Goal: Information Seeking & Learning: Learn about a topic

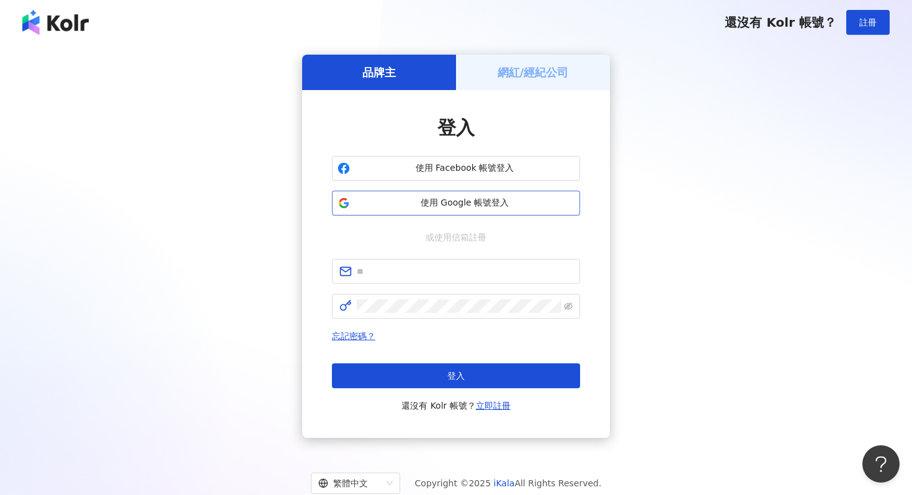
click at [473, 202] on span "使用 Google 帳號登入" at bounding box center [465, 203] width 220 height 12
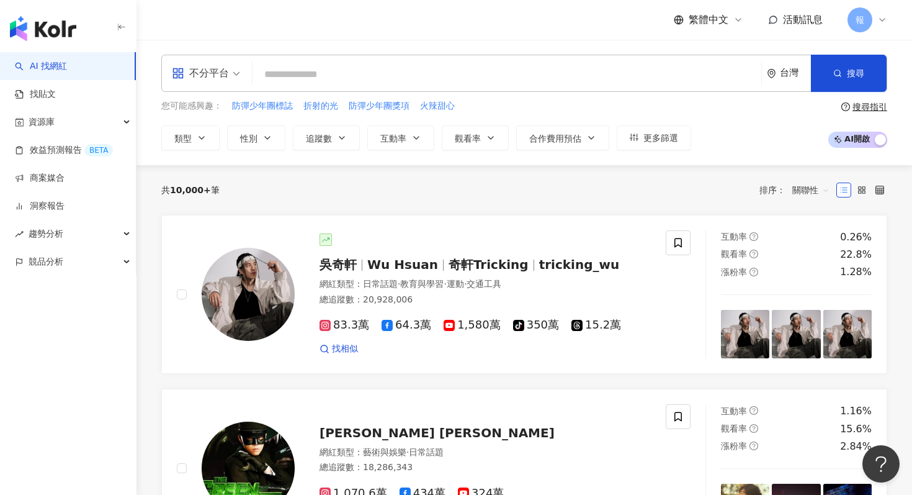
click at [217, 74] on div "不分平台" at bounding box center [200, 73] width 57 height 20
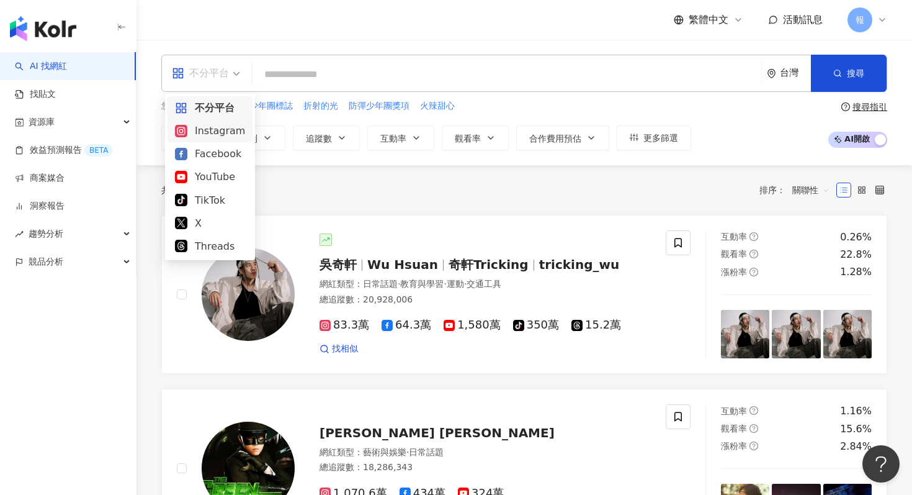
click at [223, 130] on div "Instagram" at bounding box center [210, 131] width 70 height 16
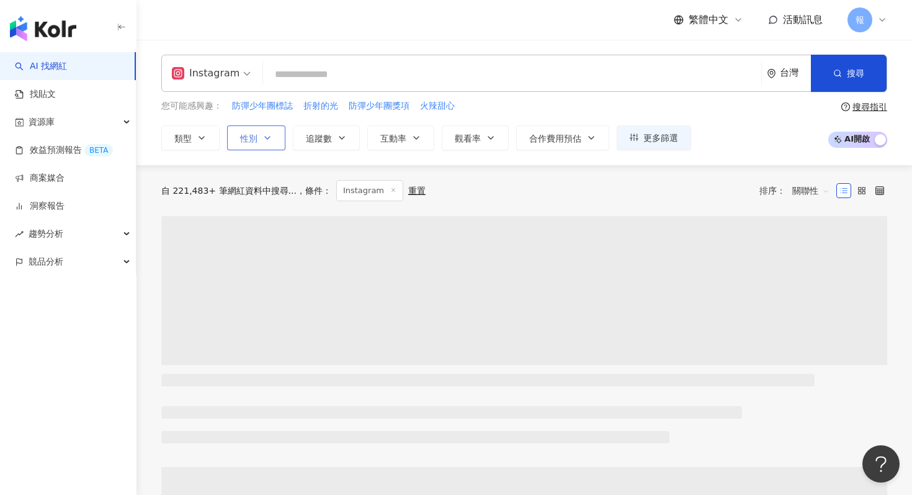
click at [267, 139] on icon "button" at bounding box center [268, 138] width 10 height 10
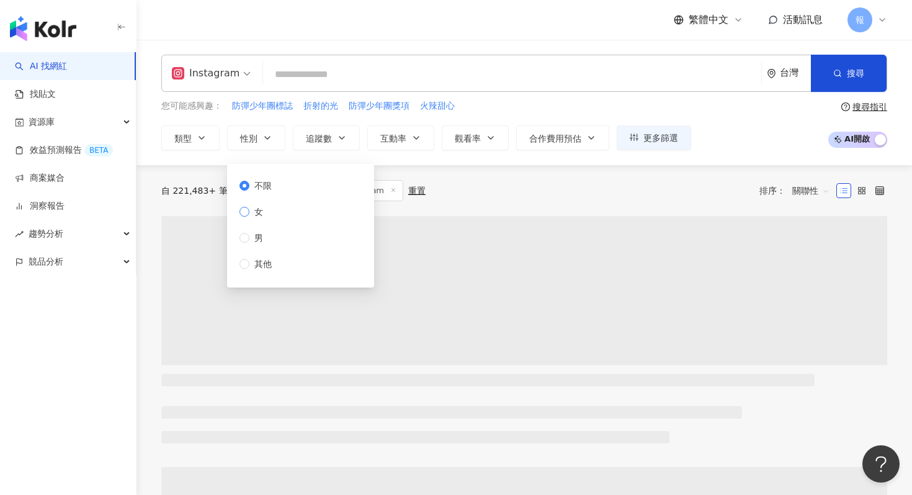
click at [264, 216] on span "女" at bounding box center [258, 212] width 19 height 14
click at [355, 129] on button "追蹤數" at bounding box center [326, 137] width 67 height 25
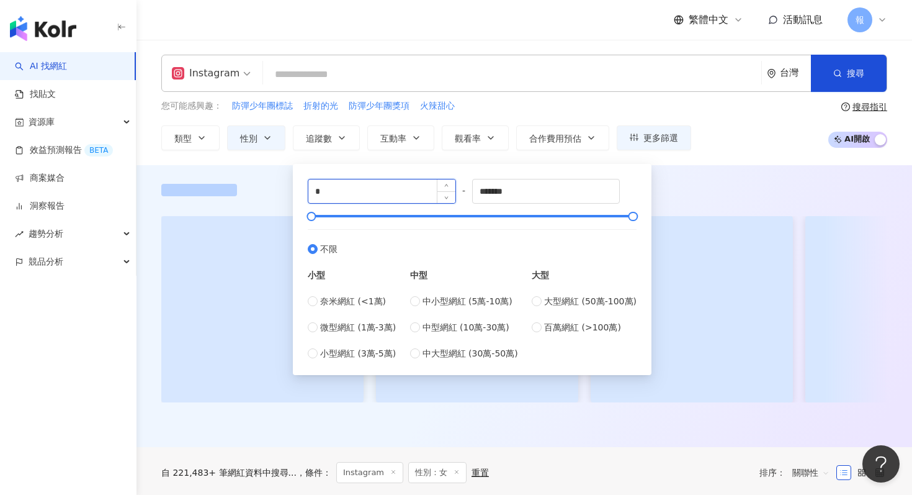
click at [338, 193] on input "*" at bounding box center [381, 191] width 147 height 24
type input "*"
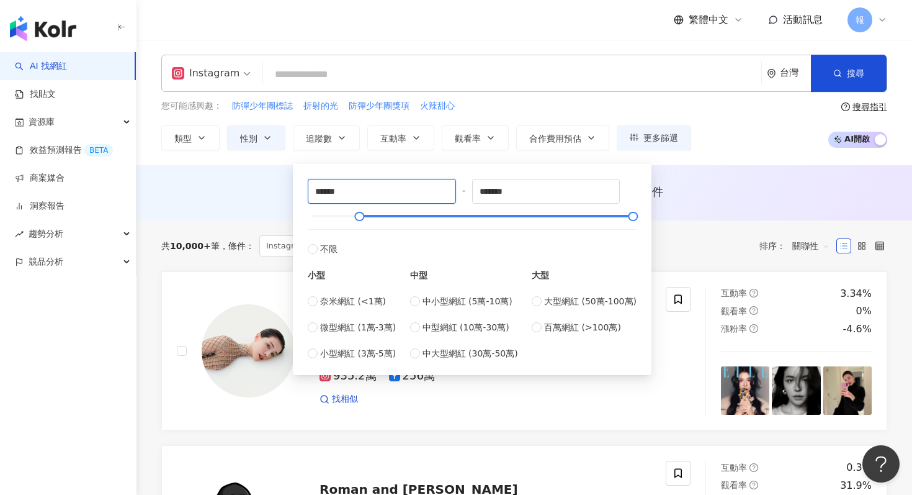
type input "******"
click at [491, 108] on div "您可能感興趣： 防彈少年團標誌 折射的光 防彈少年團獎項 火辣甜心" at bounding box center [426, 106] width 530 height 14
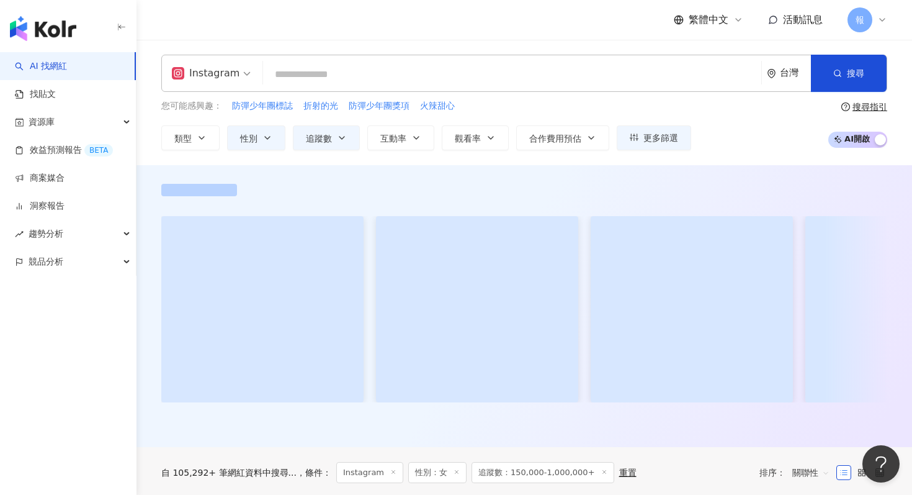
click at [433, 74] on input "search" at bounding box center [512, 75] width 488 height 24
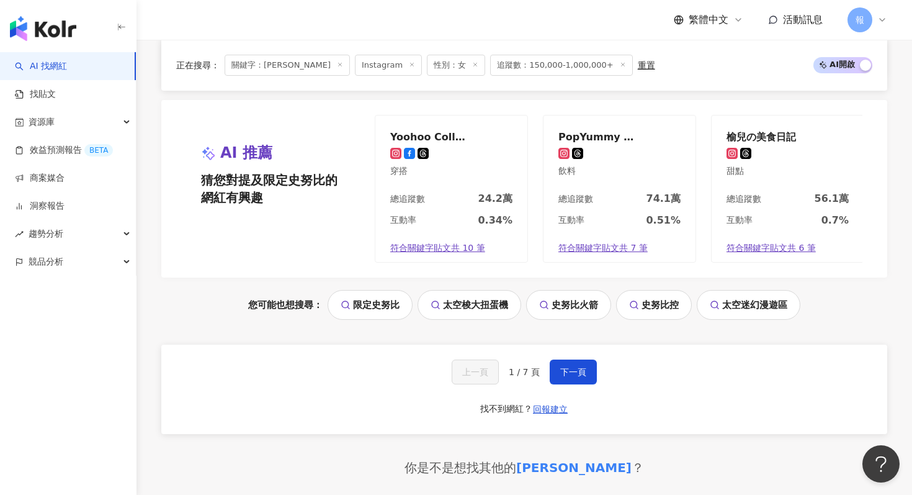
scroll to position [2565, 0]
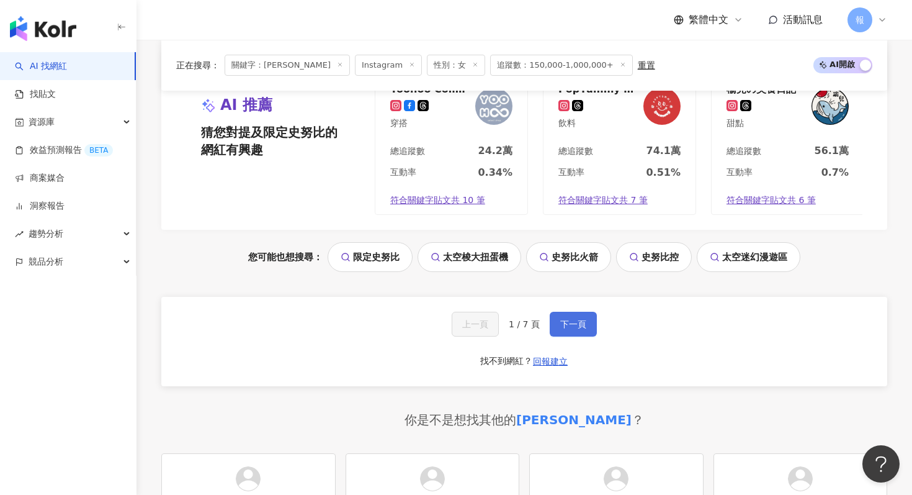
click at [557, 323] on button "下一頁" at bounding box center [573, 324] width 47 height 25
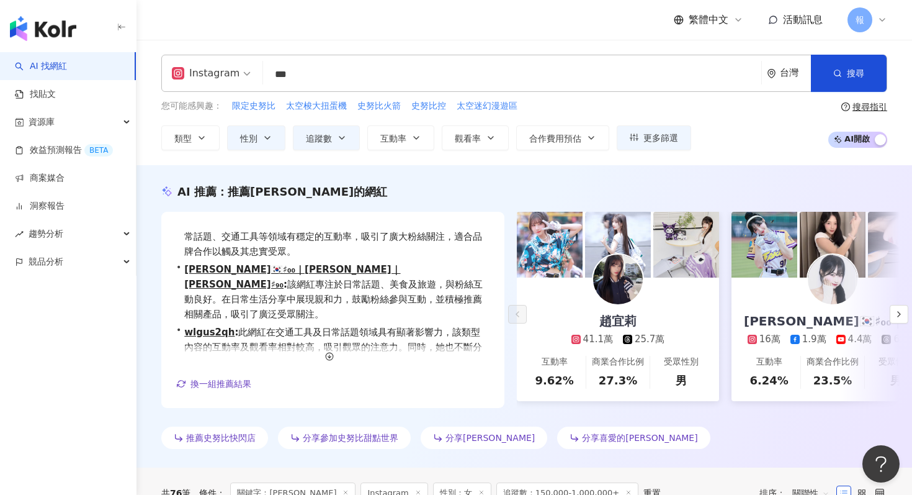
scroll to position [4, 0]
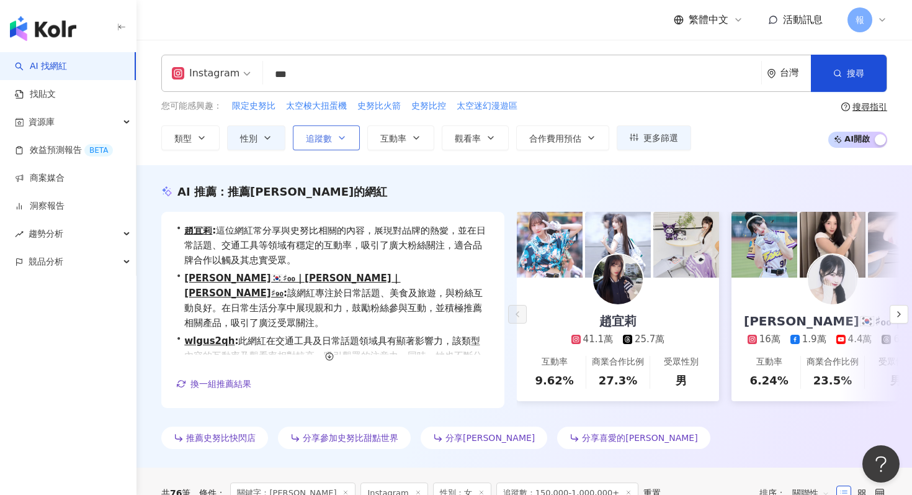
click at [352, 145] on button "追蹤數" at bounding box center [326, 137] width 67 height 25
click at [449, 44] on div "Instagram *** 台灣 搜尋 cc2feb97-dbb3-43d7-a9da-8ddf60f91c65 76a30308-8167-4f3a-bed…" at bounding box center [525, 102] width 776 height 125
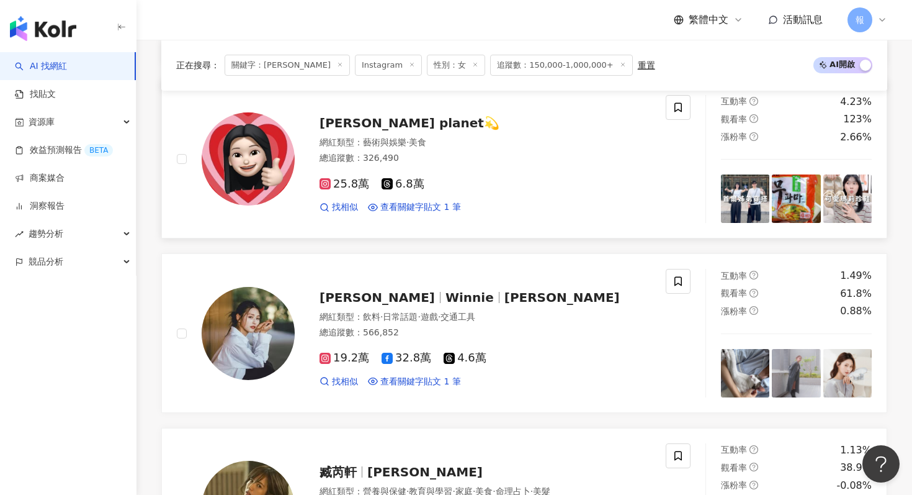
scroll to position [836, 0]
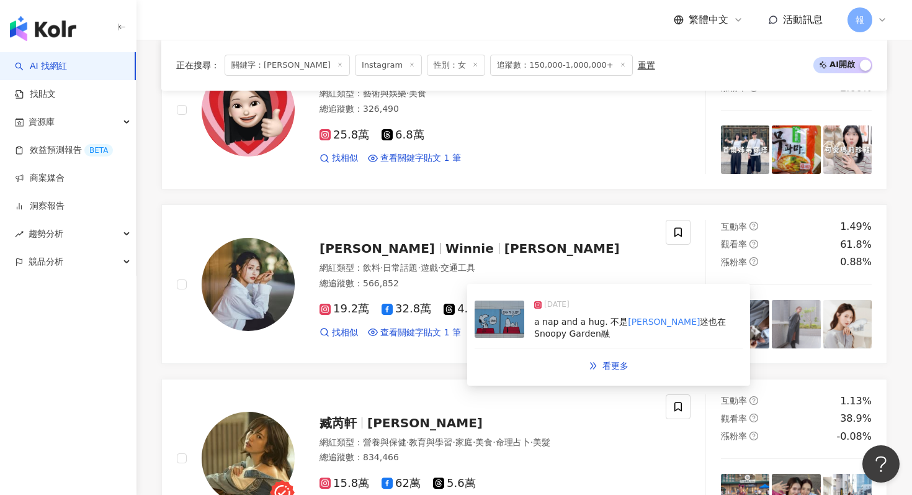
click at [493, 317] on img at bounding box center [500, 318] width 50 height 37
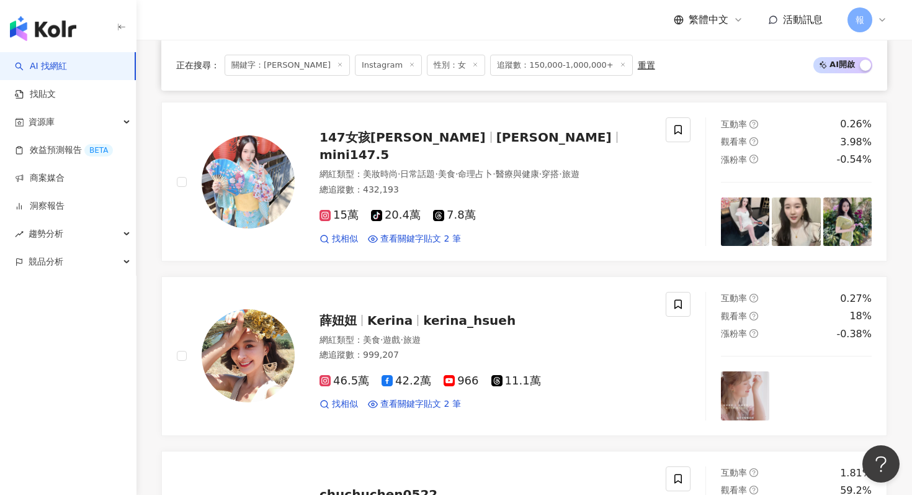
scroll to position [1298, 0]
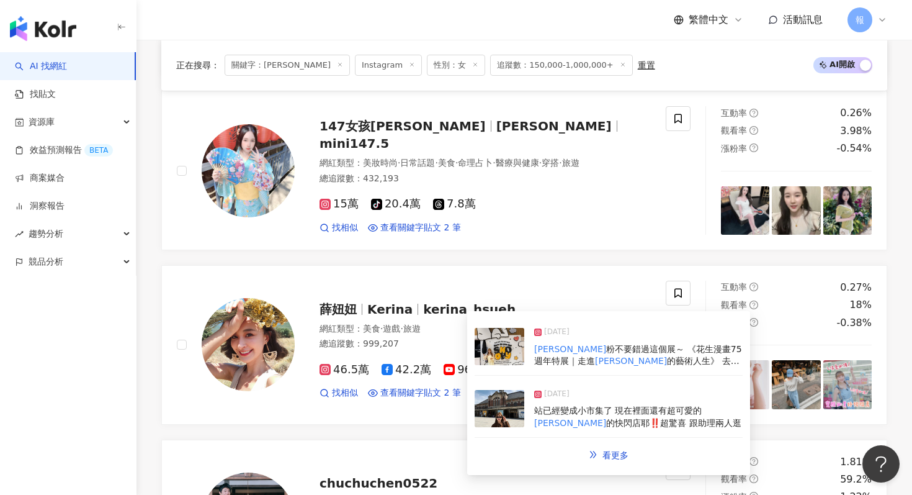
click at [513, 349] on img at bounding box center [500, 346] width 50 height 37
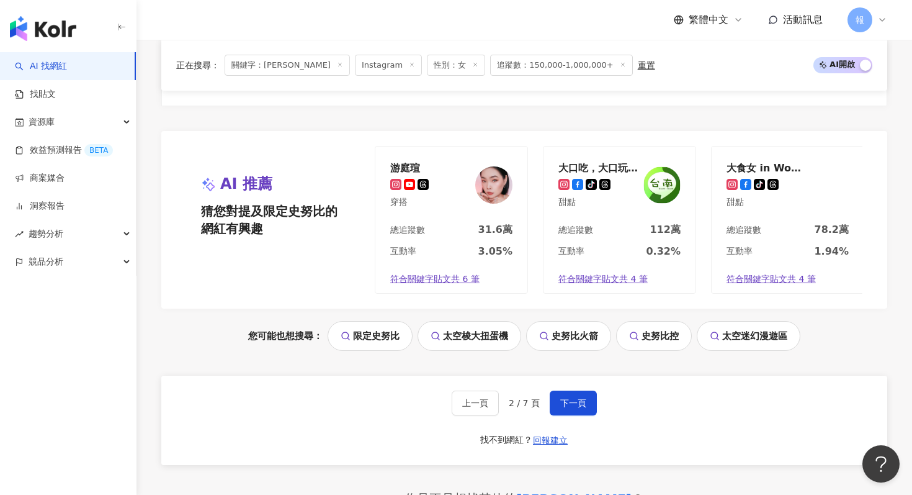
scroll to position [2499, 0]
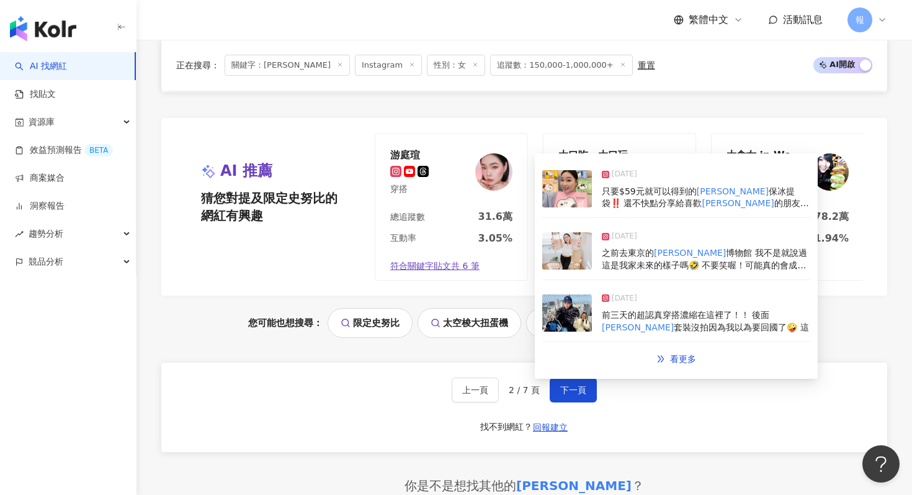
click at [563, 239] on img at bounding box center [567, 250] width 50 height 37
click at [565, 195] on img at bounding box center [567, 188] width 50 height 37
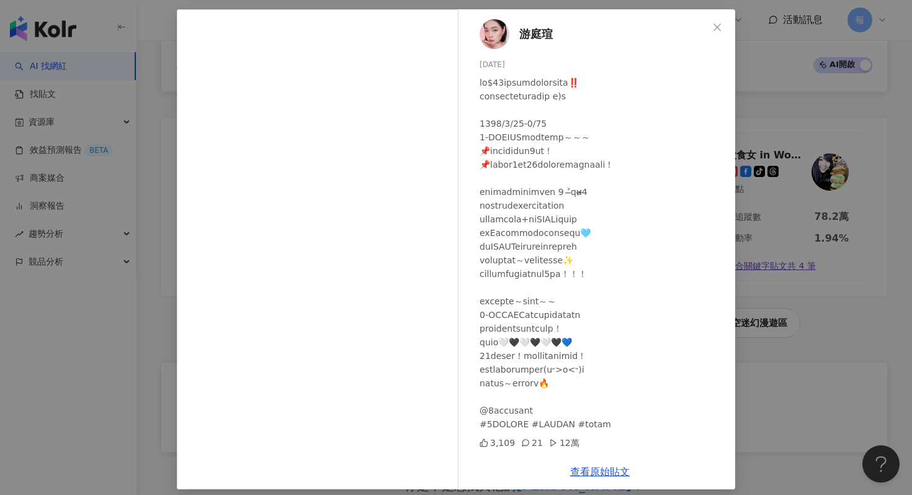
scroll to position [62, 0]
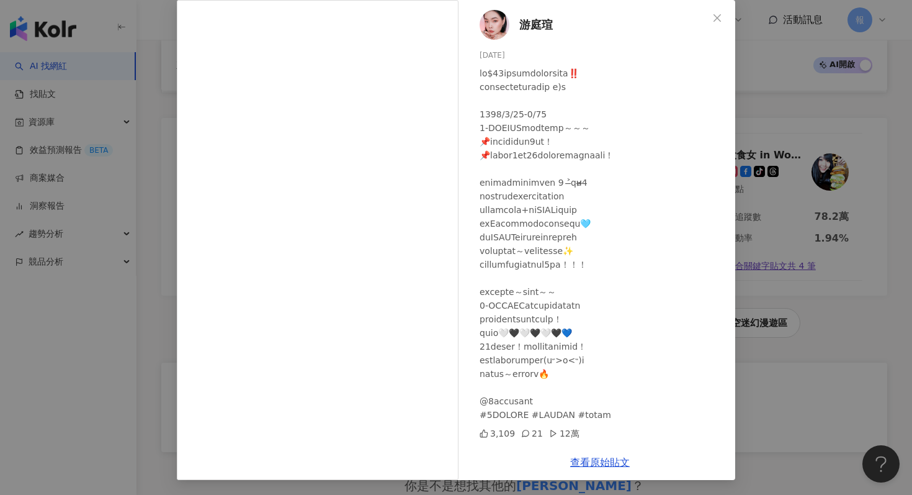
click at [801, 271] on div "[PERSON_NAME][DATE] 3,109 21 12萬 查看原始貼文" at bounding box center [456, 247] width 912 height 495
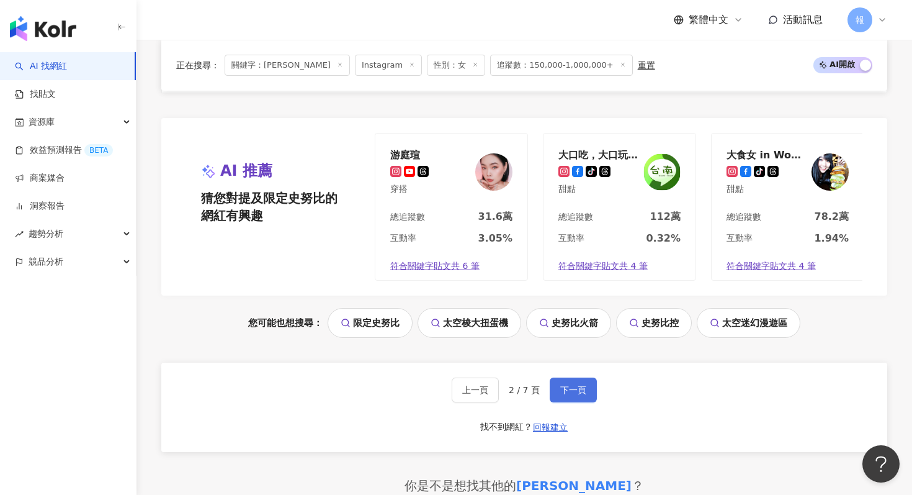
click at [562, 394] on span "下一頁" at bounding box center [573, 390] width 26 height 10
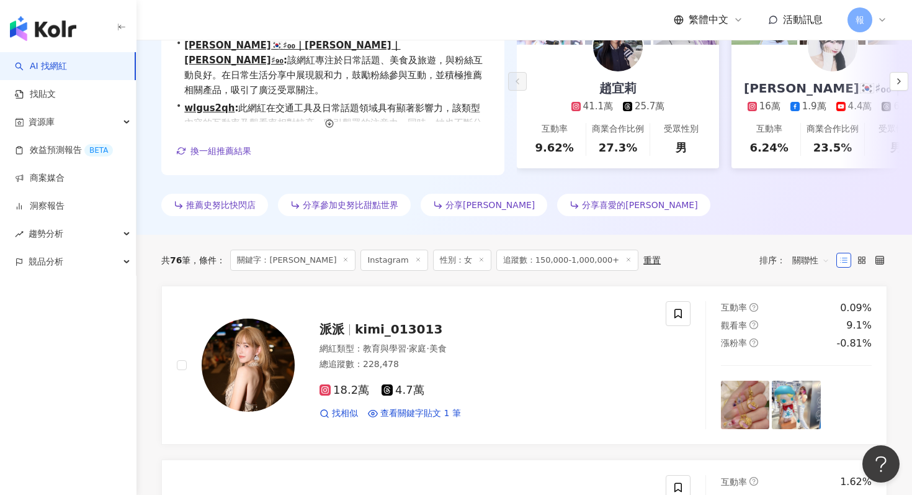
scroll to position [351, 0]
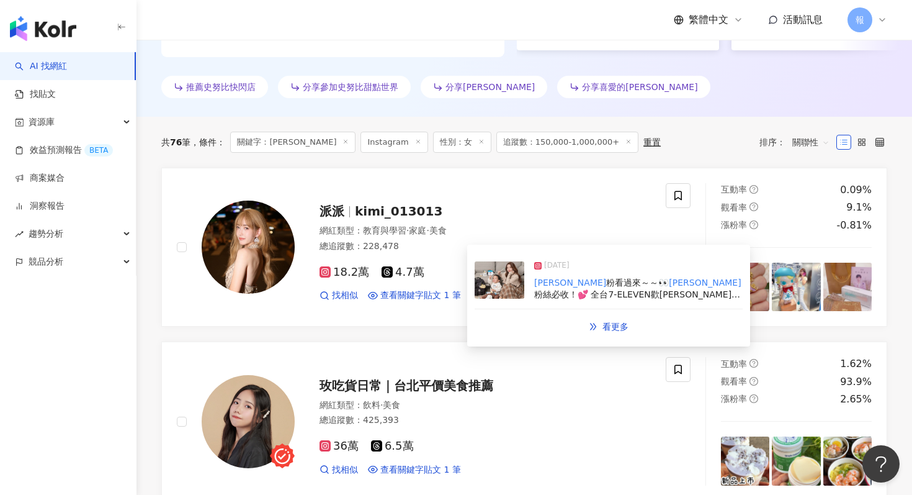
click at [495, 289] on img at bounding box center [500, 279] width 50 height 37
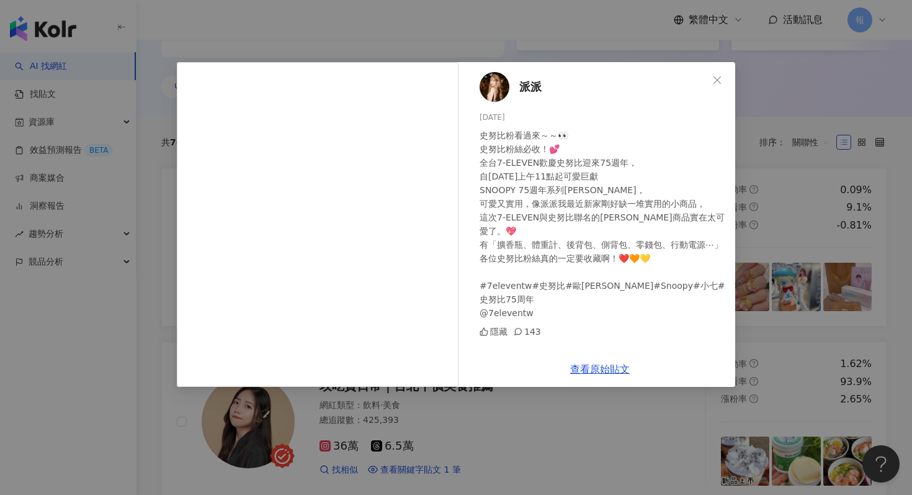
click at [767, 150] on div "派派 [DATE] 史努比粉看過來～～👀 史努比粉絲必收！💕 全台7-ELEVEN歡慶史努比迎來75週年， 自[DATE]上午11點起可愛巨獻 SNOOPY …" at bounding box center [456, 247] width 912 height 495
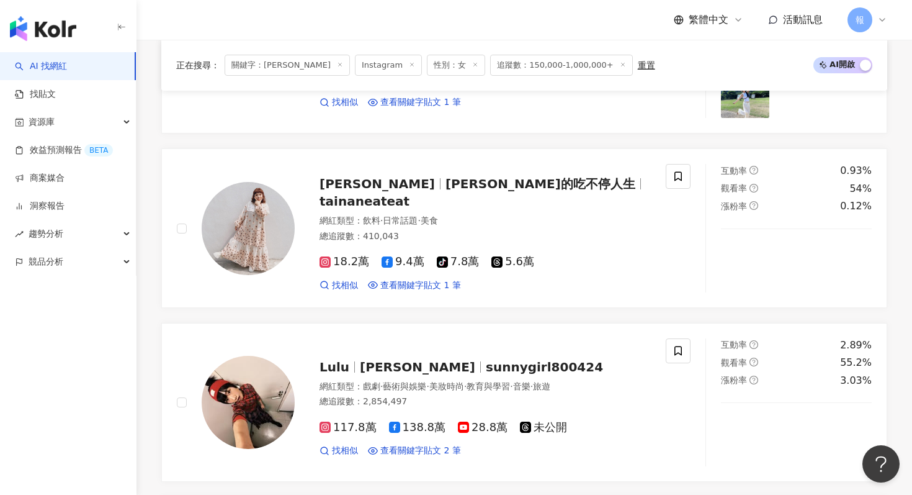
scroll to position [953, 0]
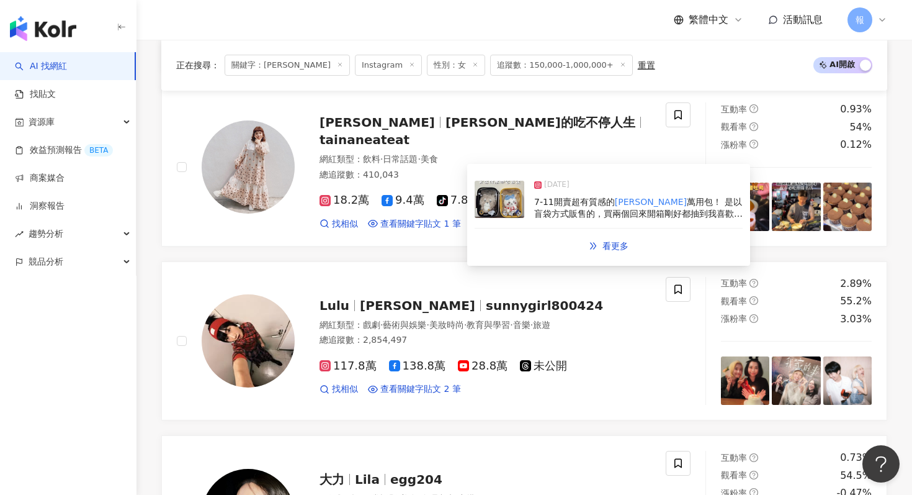
click at [516, 201] on img at bounding box center [500, 199] width 50 height 37
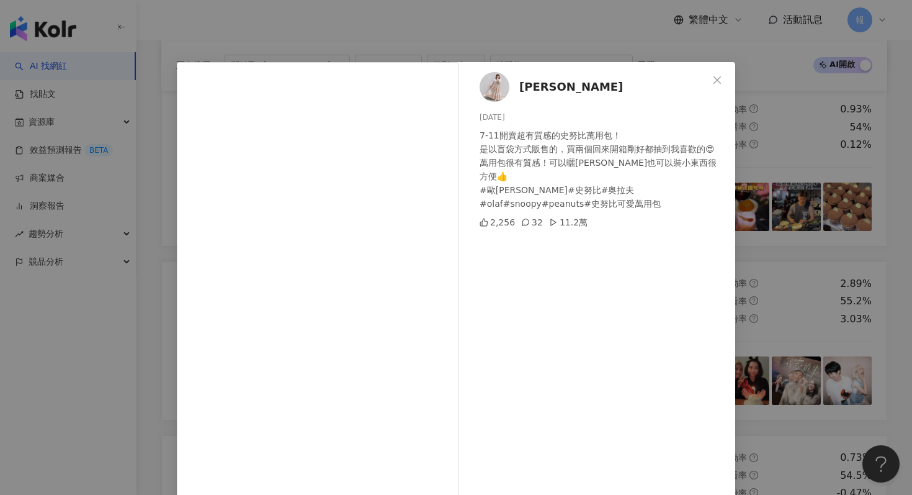
scroll to position [62, 0]
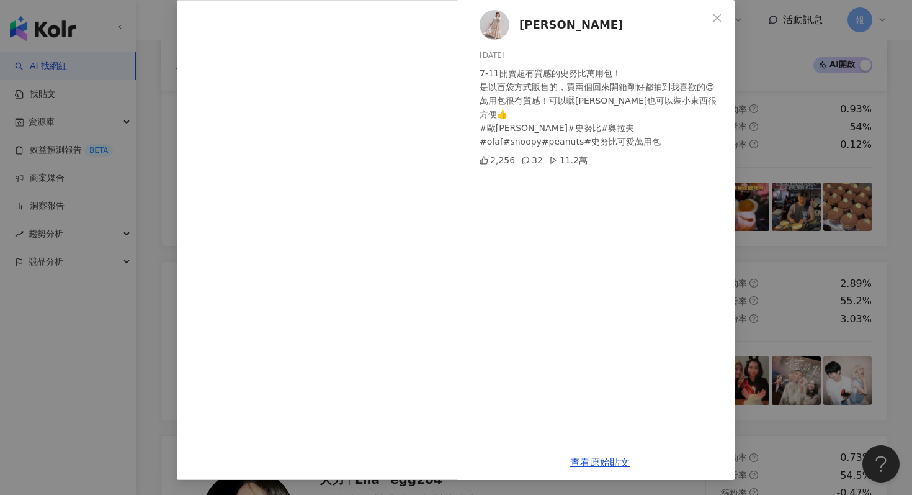
click at [829, 176] on div "[PERSON_NAME] [DATE] 7-11開賣超有質感的史努比萬用包！ 是以盲袋方式販售的，買兩個回來開箱剛好都抽到我喜歡的😍 萬用包很有質感！可以曬…" at bounding box center [456, 247] width 912 height 495
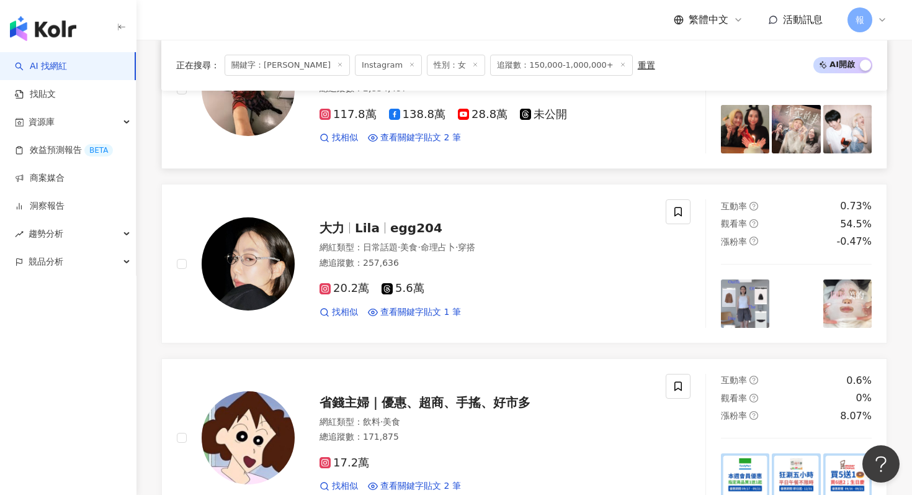
scroll to position [1305, 0]
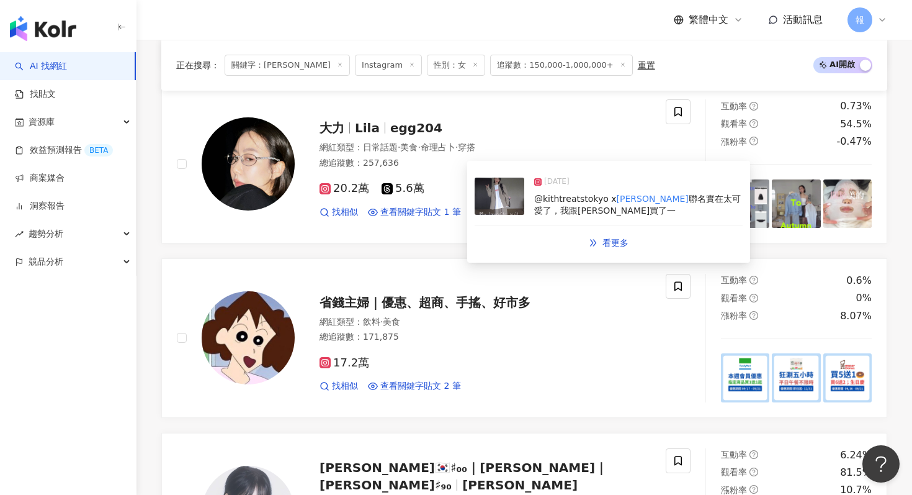
click at [511, 204] on img at bounding box center [500, 195] width 50 height 37
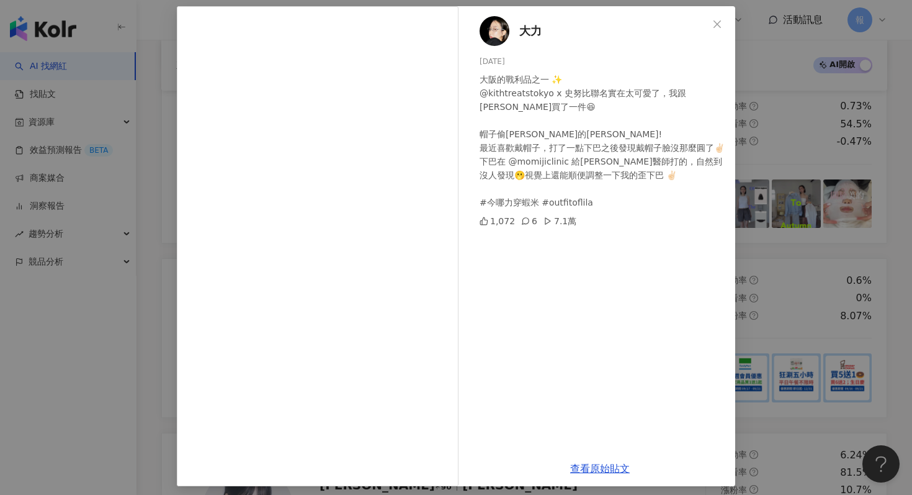
scroll to position [62, 0]
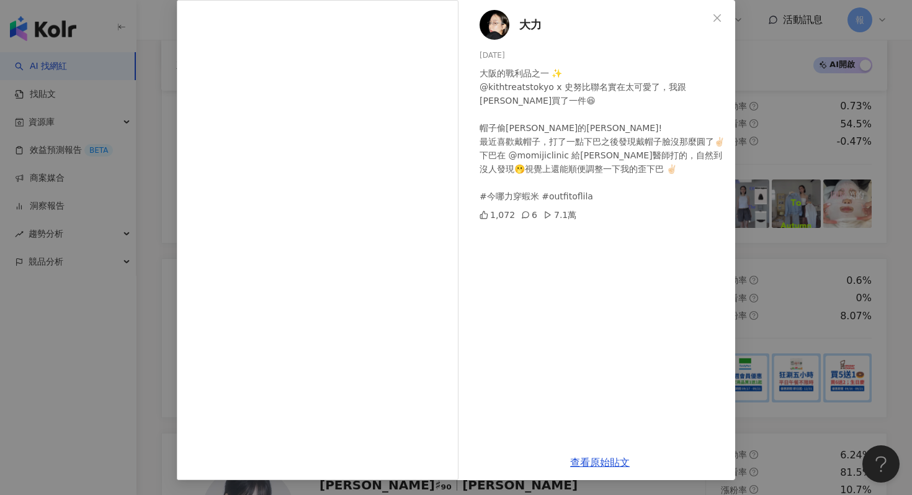
click at [788, 173] on div "大力 [DATE] 大阪的戰利品之一 ✨ @kithtreatstokyo x 史努比聯名實在太可愛了，我跟[PERSON_NAME]買了一件😆 帽子偷[PE…" at bounding box center [456, 247] width 912 height 495
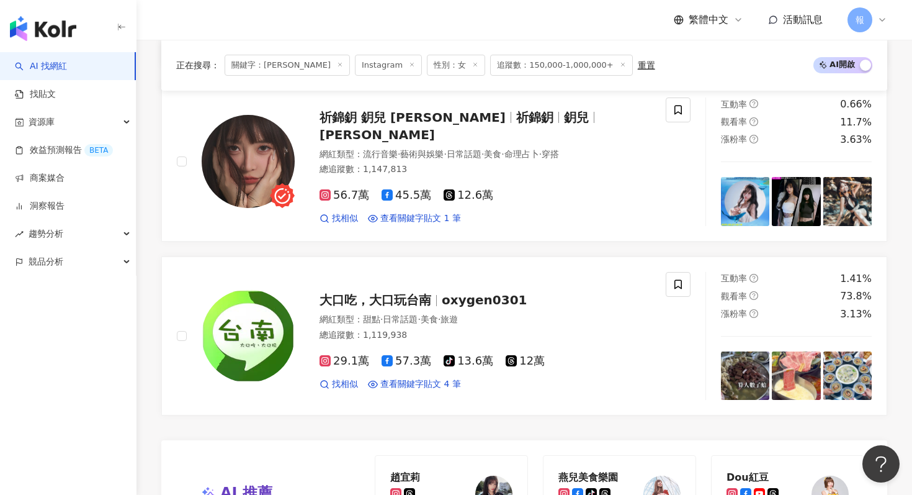
scroll to position [2178, 0]
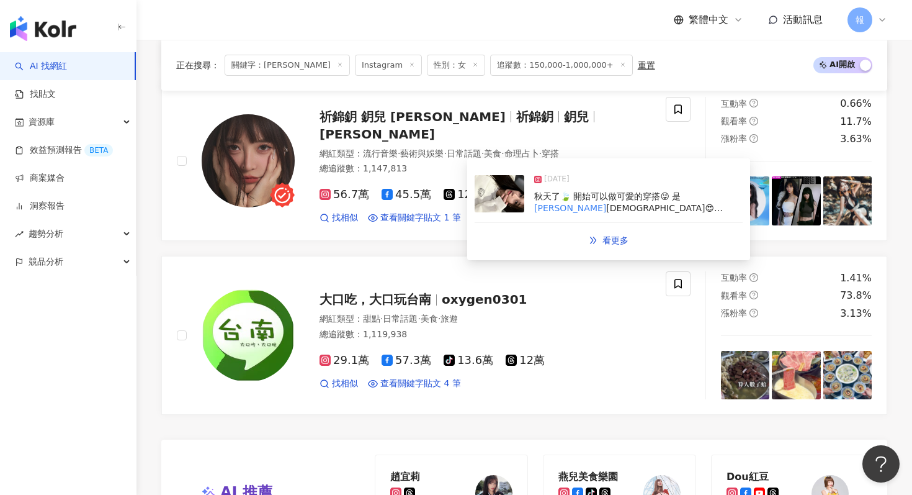
click at [503, 203] on img at bounding box center [500, 193] width 50 height 37
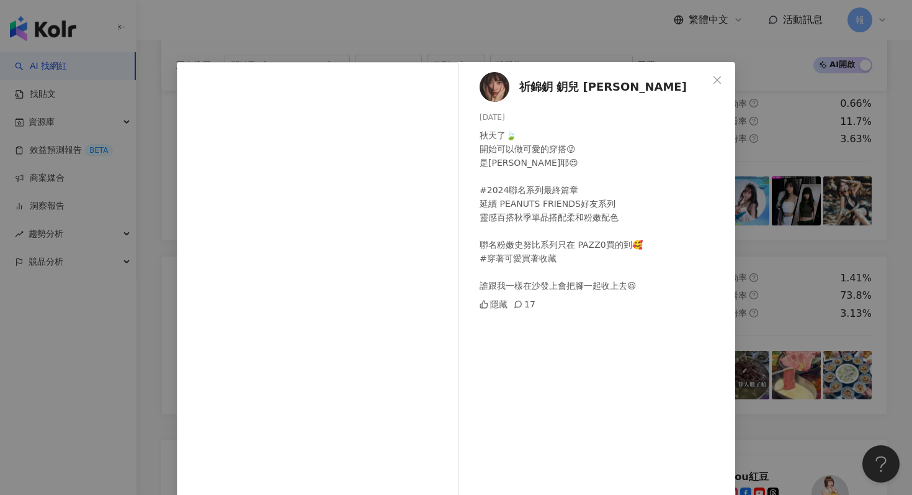
scroll to position [47, 0]
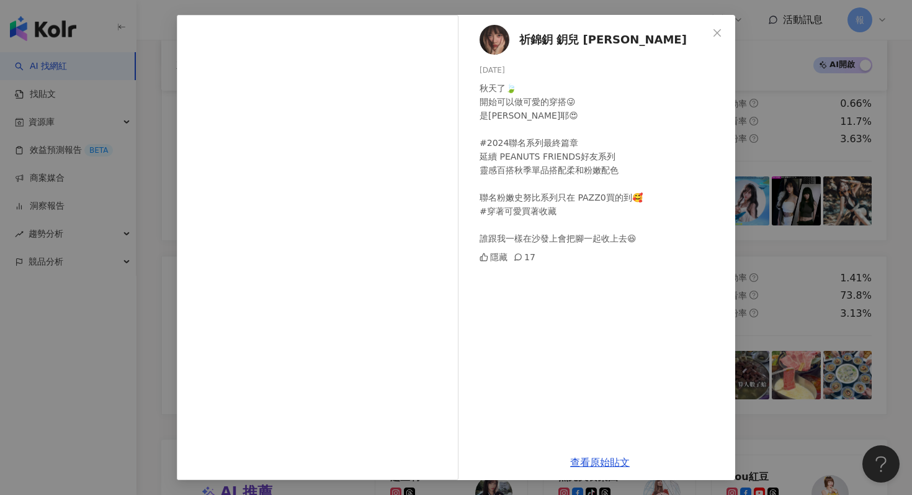
click at [796, 248] on div "祈錦鈅 鈅兒 [PERSON_NAME] [DATE] 秋天了🍃 開始可以做可愛的穿搭😜 是[PERSON_NAME]耶😍 #2024聯名系列最終篇章 延續 …" at bounding box center [456, 247] width 912 height 495
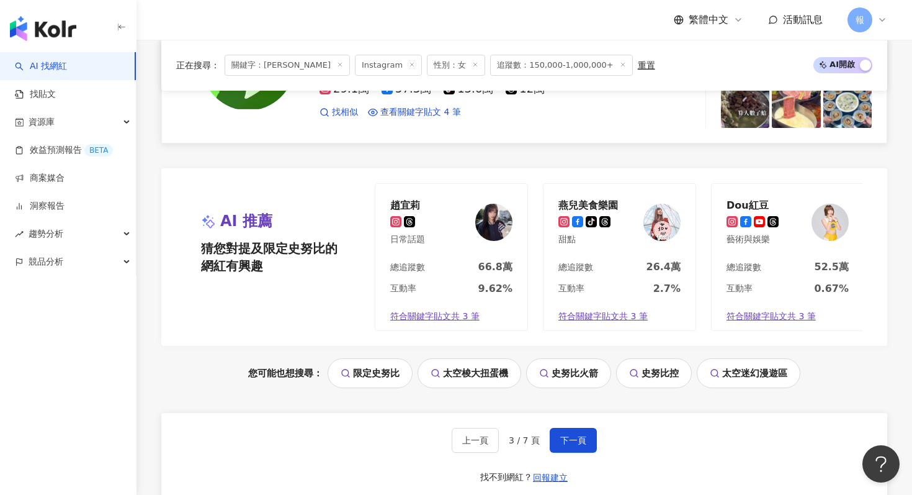
scroll to position [2548, 0]
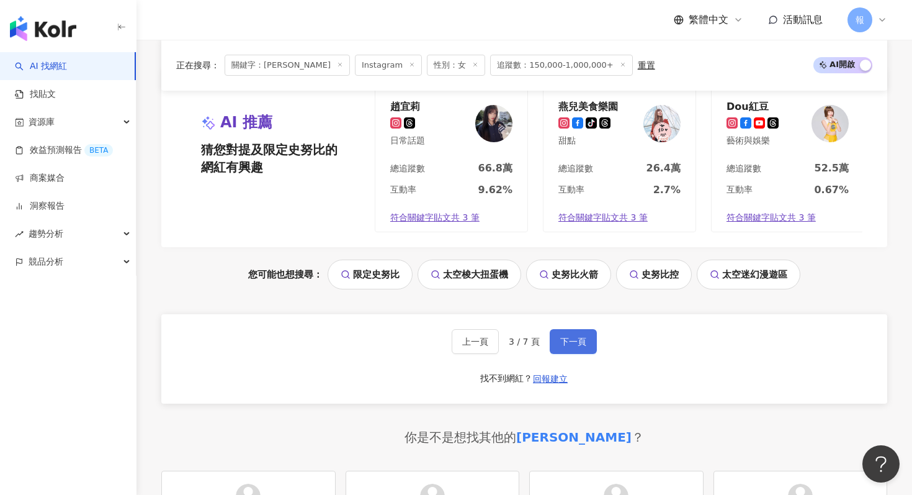
click at [564, 344] on span "下一頁" at bounding box center [573, 341] width 26 height 10
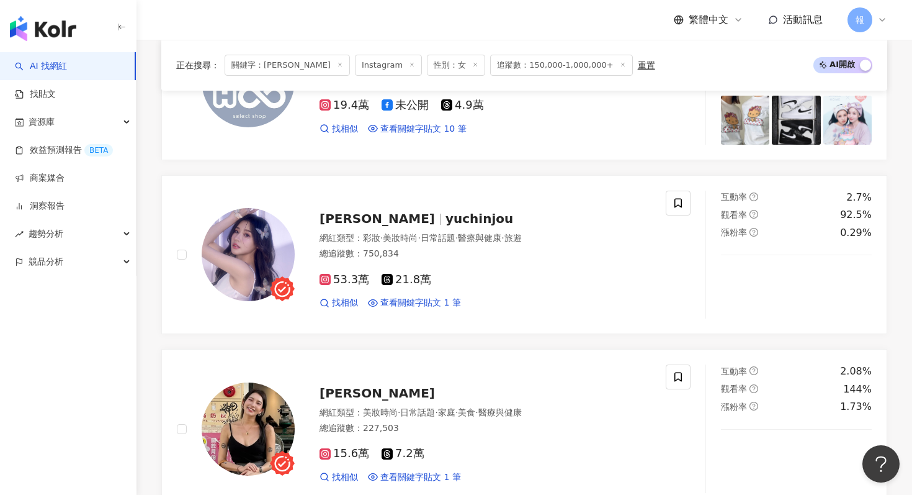
scroll to position [746, 0]
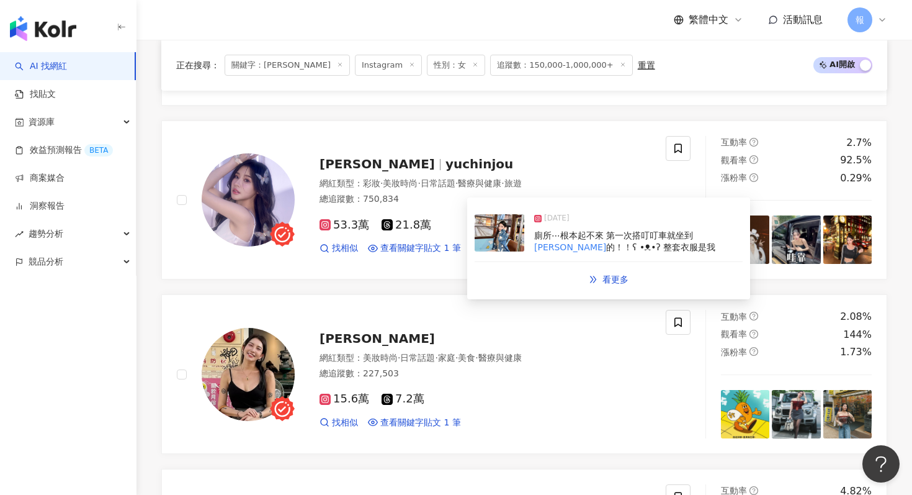
click at [497, 236] on img at bounding box center [500, 232] width 50 height 37
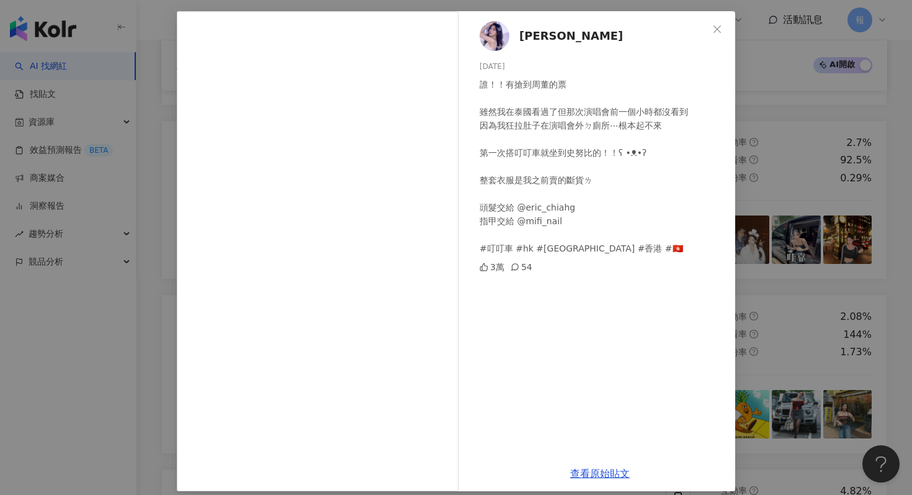
scroll to position [62, 0]
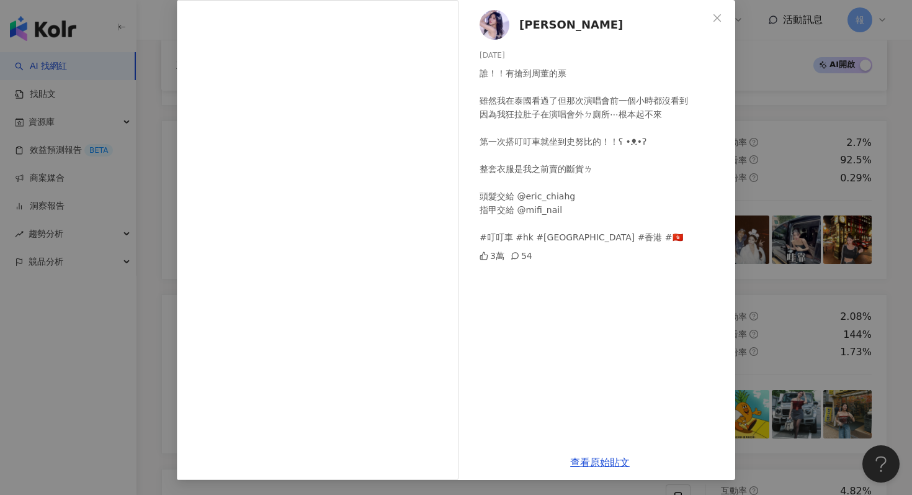
click at [801, 266] on div "[PERSON_NAME]柔 [DATE] 誰！！有搶到周董的票 雖然我在泰國看過了但那次演唱會前一個小時都沒看到 因為我狂拉肚子在演唱會外ㄉ廁所⋯根本起不來…" at bounding box center [456, 247] width 912 height 495
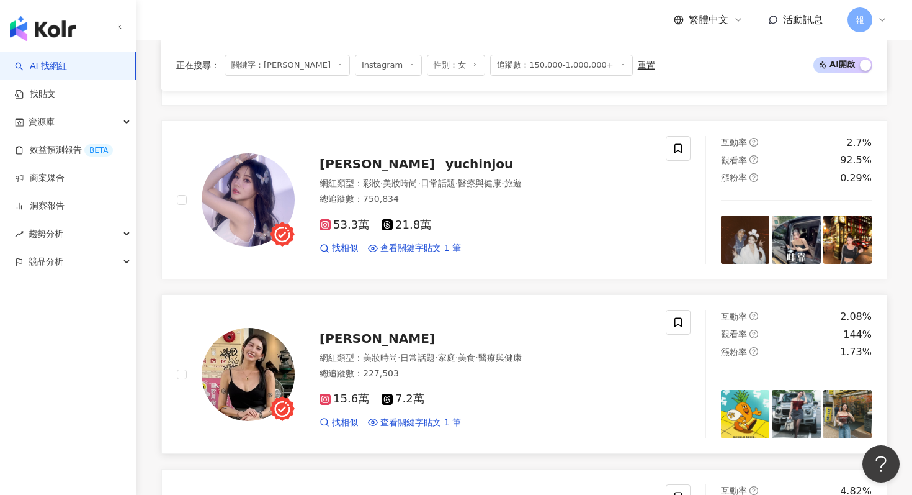
scroll to position [922, 0]
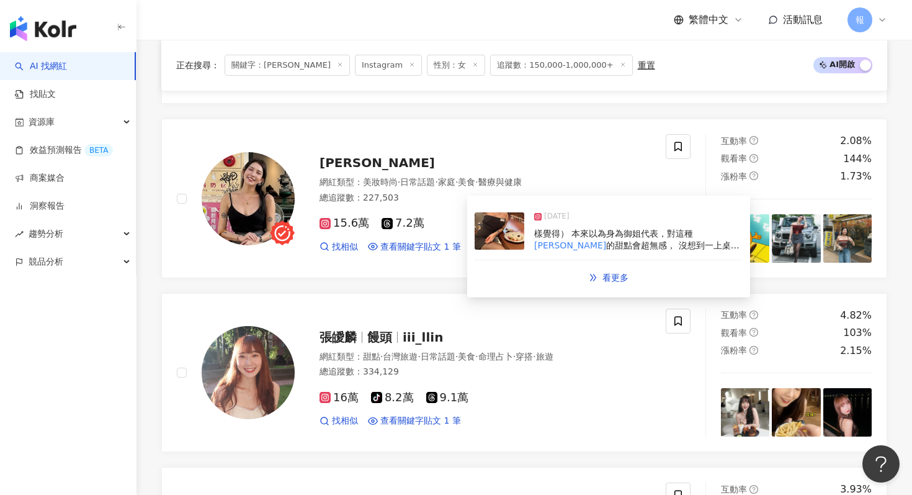
click at [501, 236] on img at bounding box center [500, 230] width 50 height 37
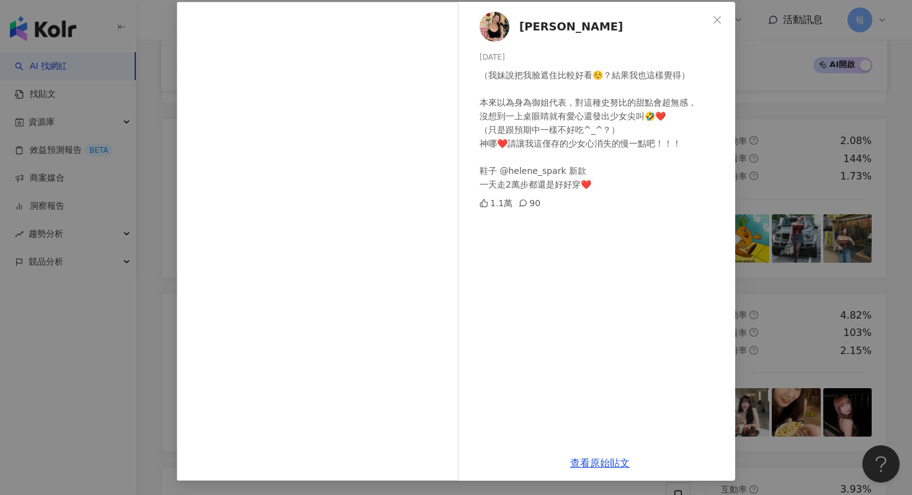
scroll to position [0, 0]
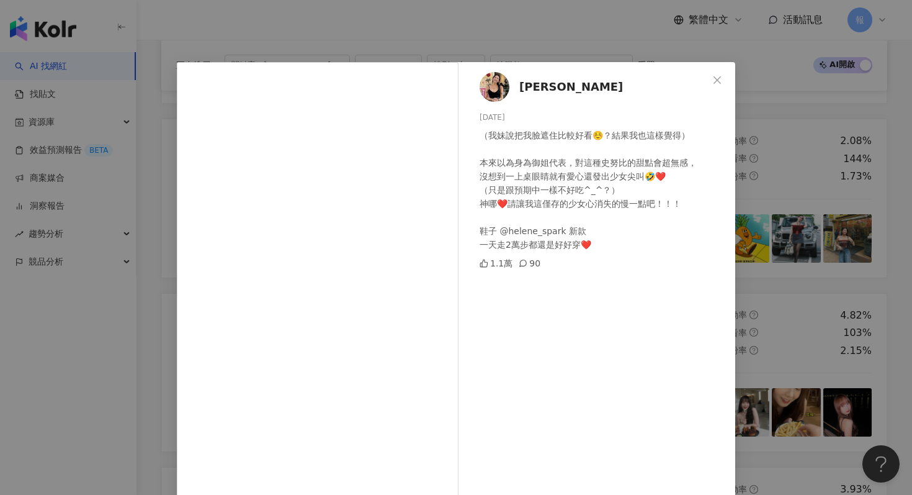
click at [778, 255] on div "[PERSON_NAME] [DATE] （我妹說把我臉遮住比較好看☺️？結果我也這樣覺得） 本來以為身為御姐代表，對這種史努比的甜點會超無感， 沒想到一上桌…" at bounding box center [456, 247] width 912 height 495
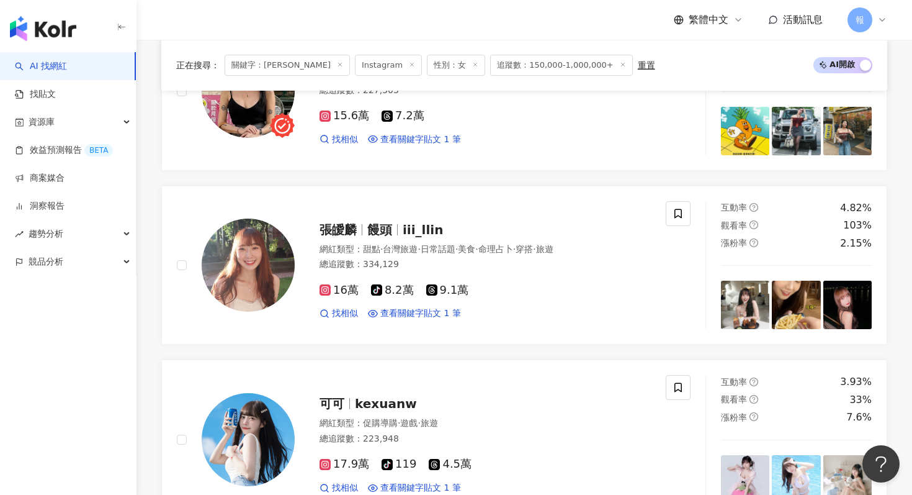
scroll to position [1140, 0]
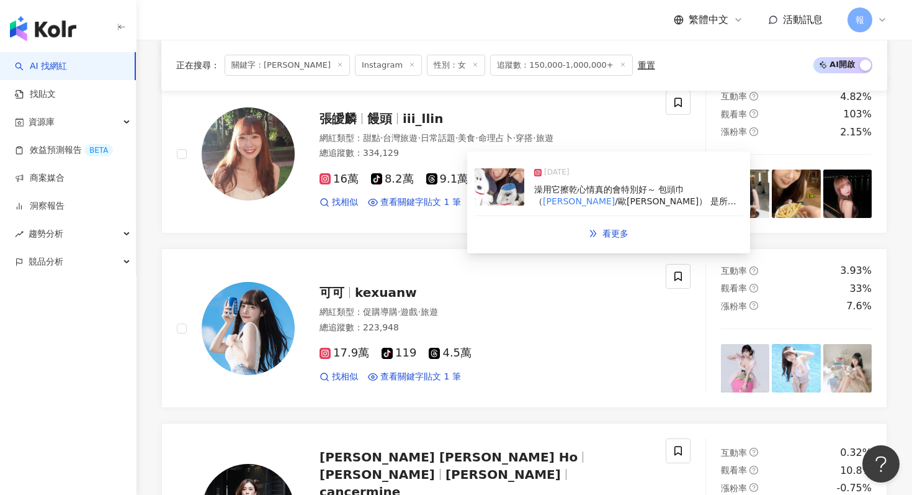
click at [498, 192] on img at bounding box center [500, 186] width 50 height 37
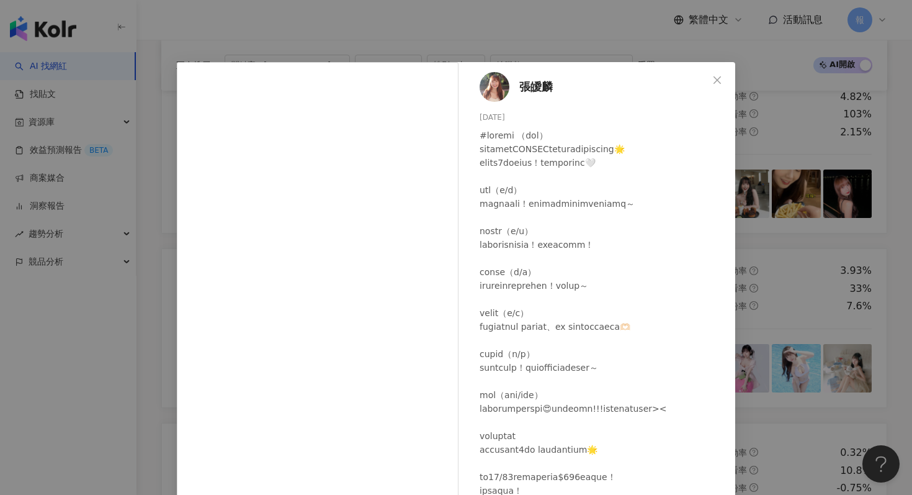
scroll to position [62, 0]
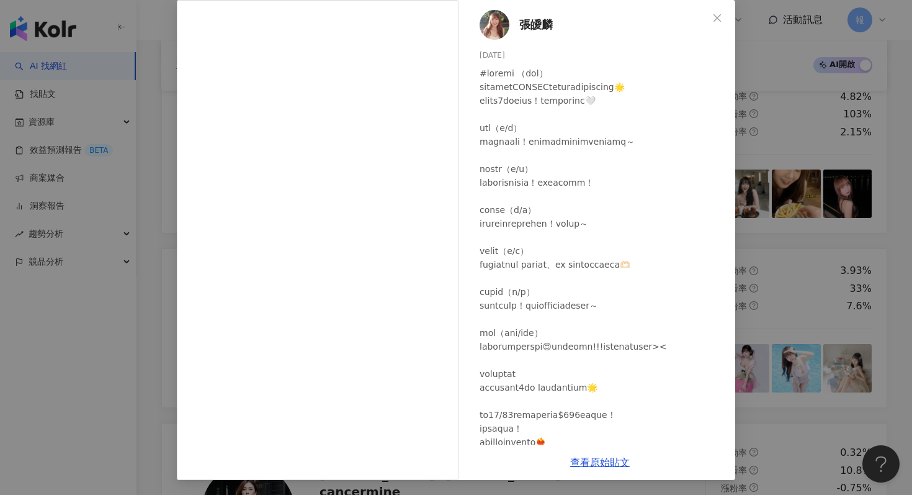
click at [759, 153] on div "[PERSON_NAME][DATE] 4,105 515 34.8萬 查看原始貼文" at bounding box center [456, 247] width 912 height 495
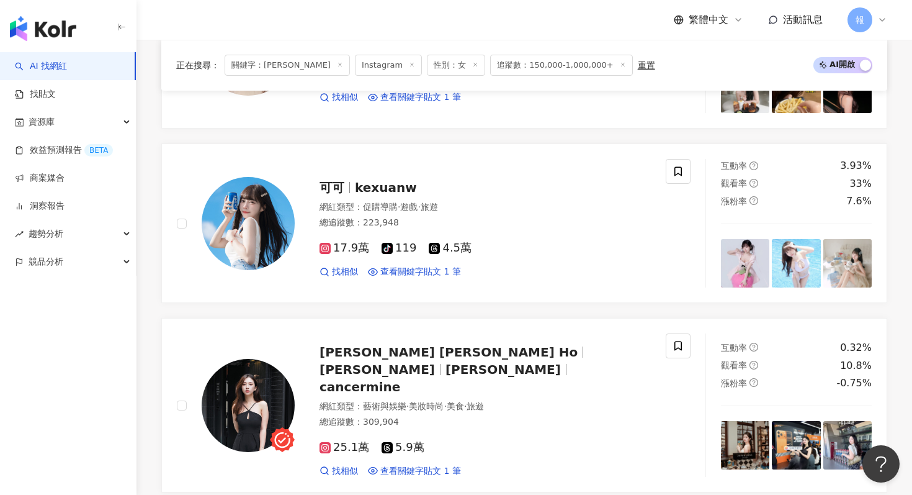
scroll to position [1252, 0]
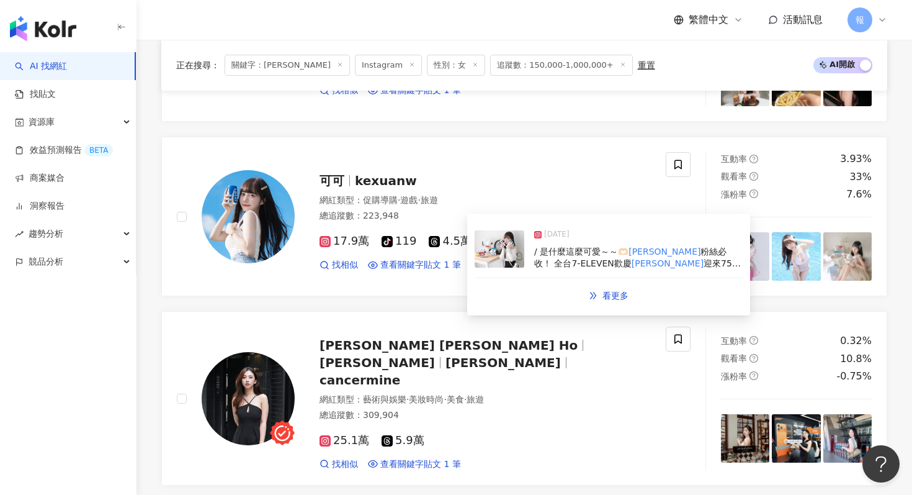
click at [501, 251] on img at bounding box center [500, 248] width 50 height 37
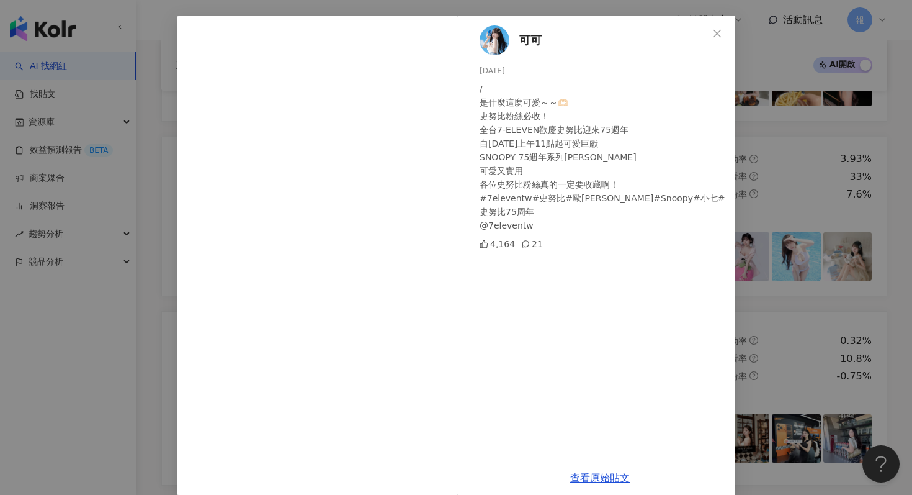
scroll to position [62, 0]
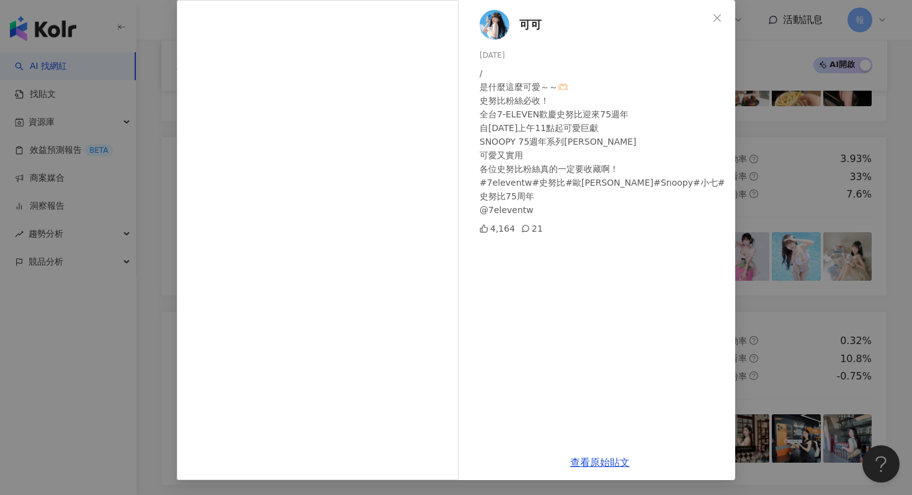
click at [796, 173] on div "可可 [DATE] / 是什麼這麼可愛～～🫶🏻 史努比粉絲必收！ 全台7-ELEVEN歡慶史努比迎來75週年 自[DATE]上午11點起可愛巨獻 SNOOPY…" at bounding box center [456, 247] width 912 height 495
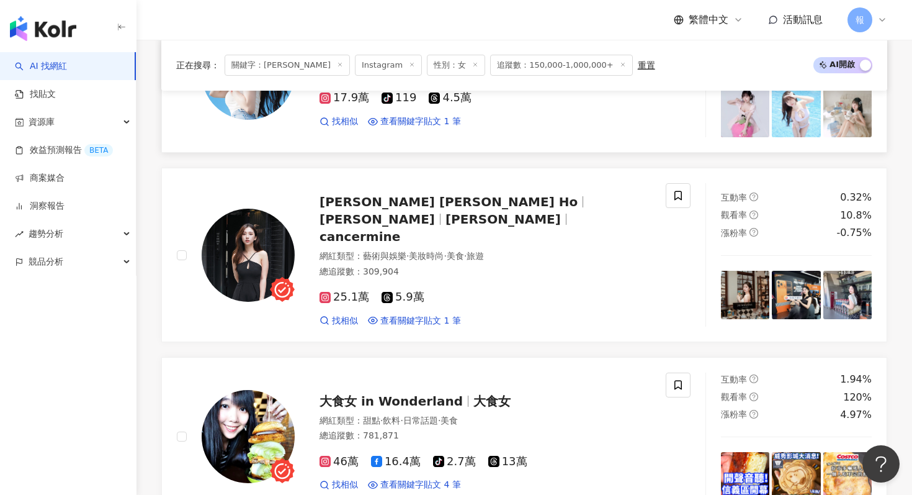
scroll to position [1419, 0]
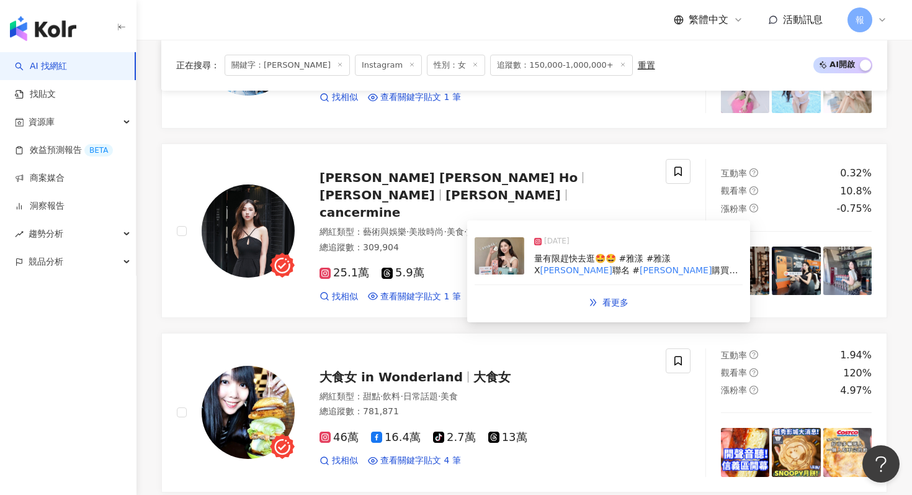
click at [491, 265] on img at bounding box center [500, 255] width 50 height 37
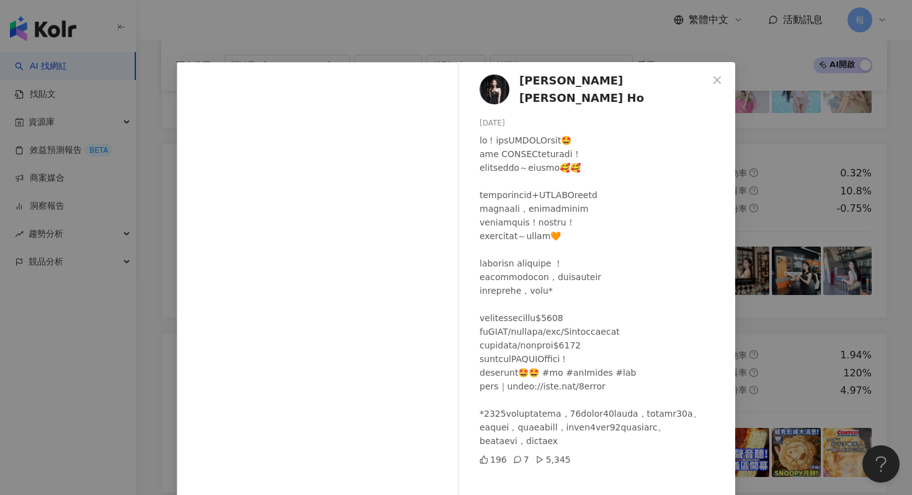
scroll to position [62, 0]
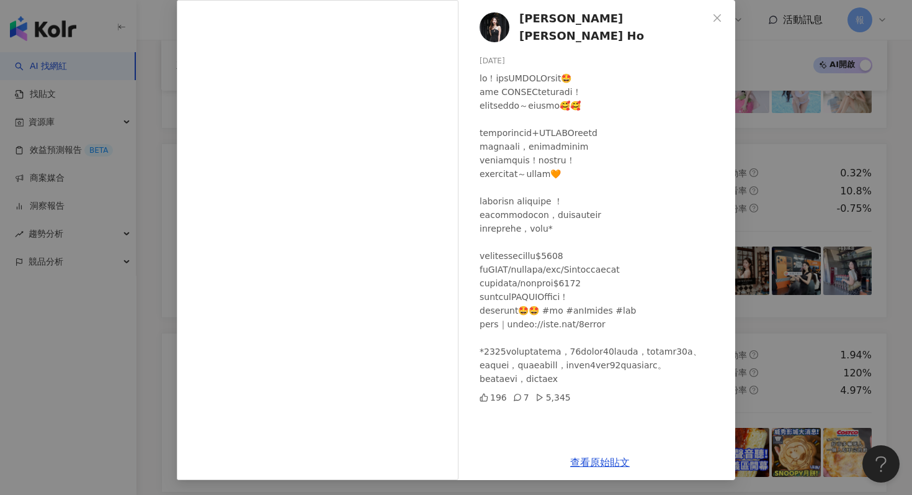
click at [782, 220] on div "[PERSON_NAME] [PERSON_NAME] Ho [DATE] 196 7 5,345 查看原始貼文" at bounding box center [456, 247] width 912 height 495
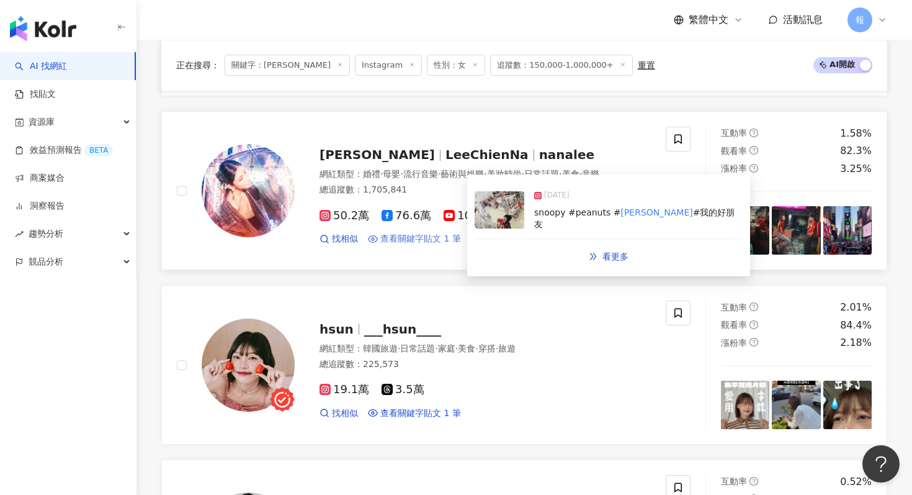
scroll to position [1934, 0]
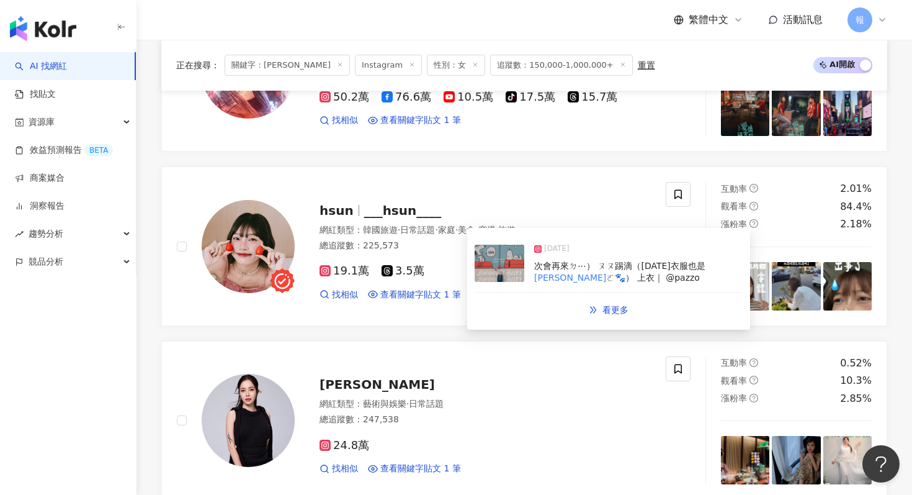
click at [488, 272] on img at bounding box center [500, 263] width 50 height 37
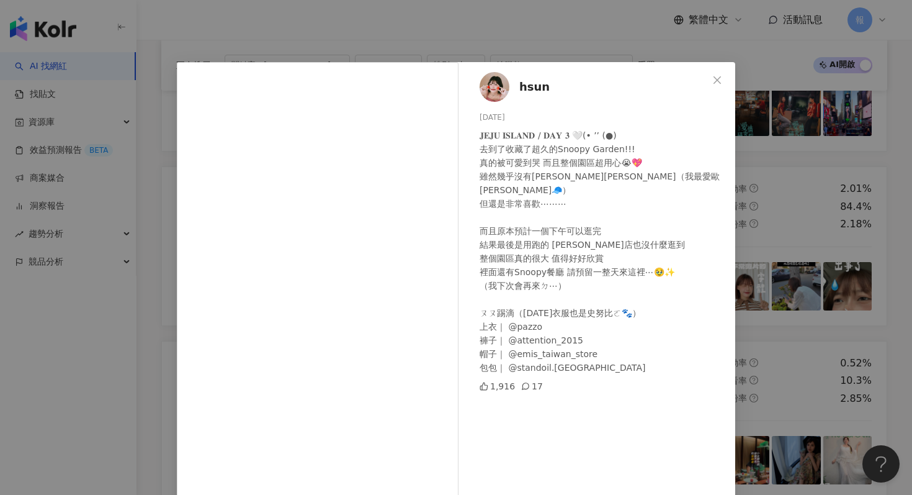
scroll to position [62, 0]
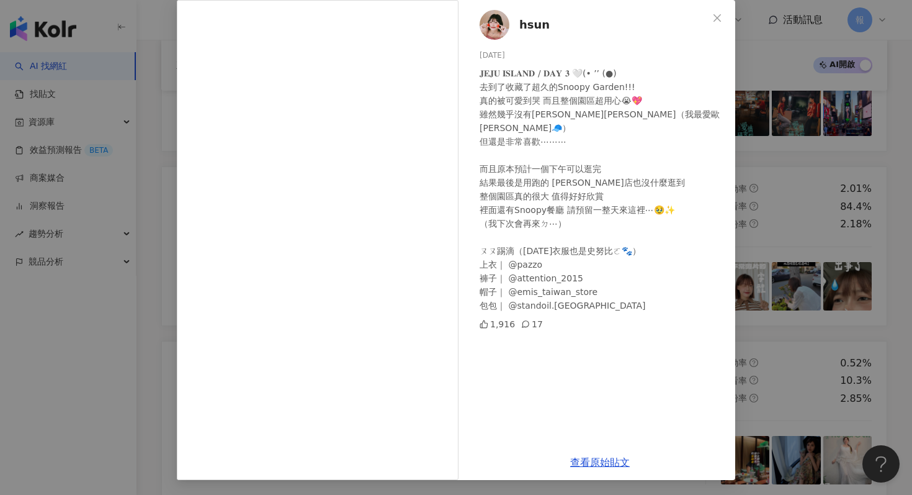
click at [760, 309] on div "hsun [DATE] 𝐉𝐄𝐉𝐔 𝐈𝐒𝐋𝐀𝐍𝐃 / 𝐃𝐀𝐘 𝟑 🤍(• ’’ (●) 去到了收藏了超久的Snoopy Garden!!! 真的被可愛到哭 而且…" at bounding box center [456, 247] width 912 height 495
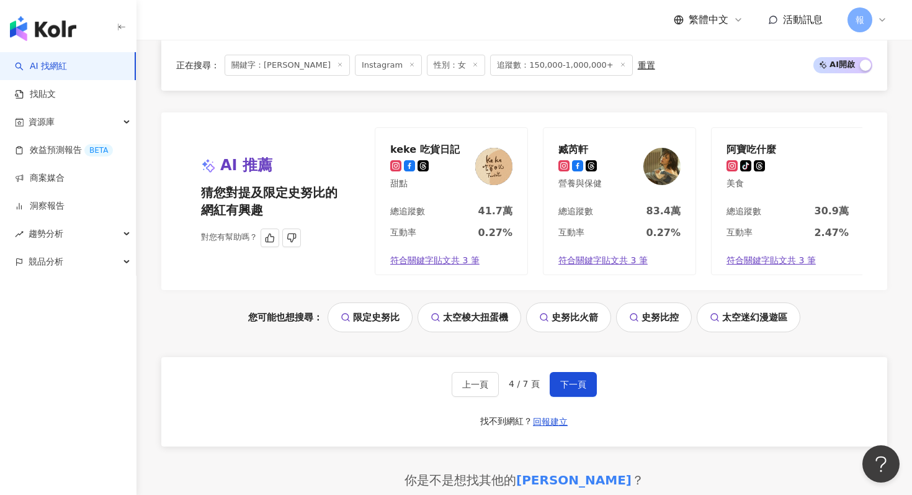
scroll to position [2628, 0]
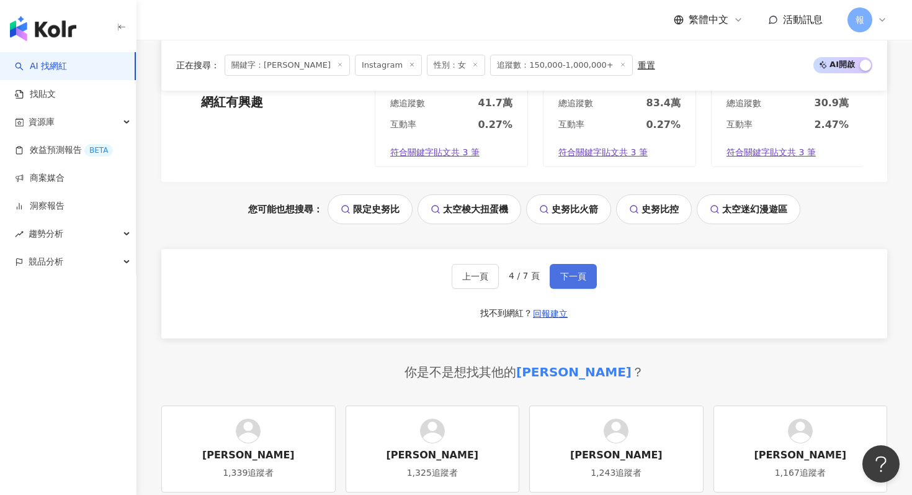
click at [574, 266] on button "下一頁" at bounding box center [573, 276] width 47 height 25
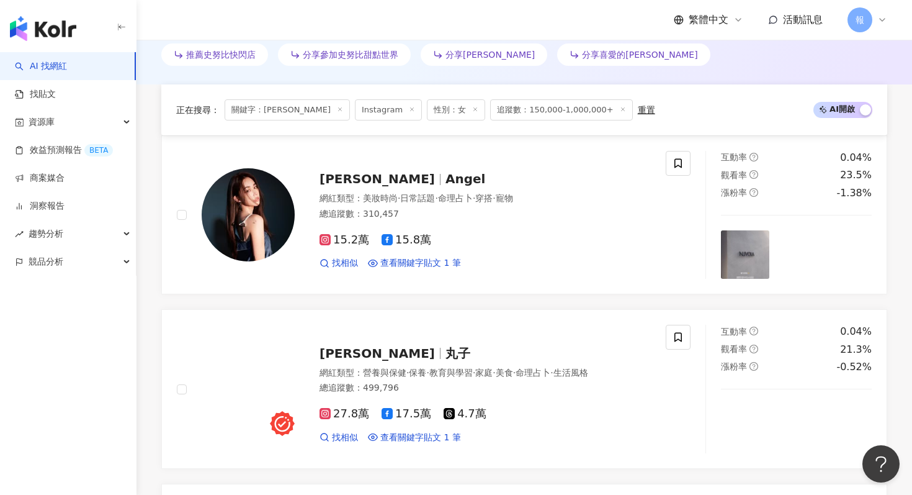
scroll to position [654, 0]
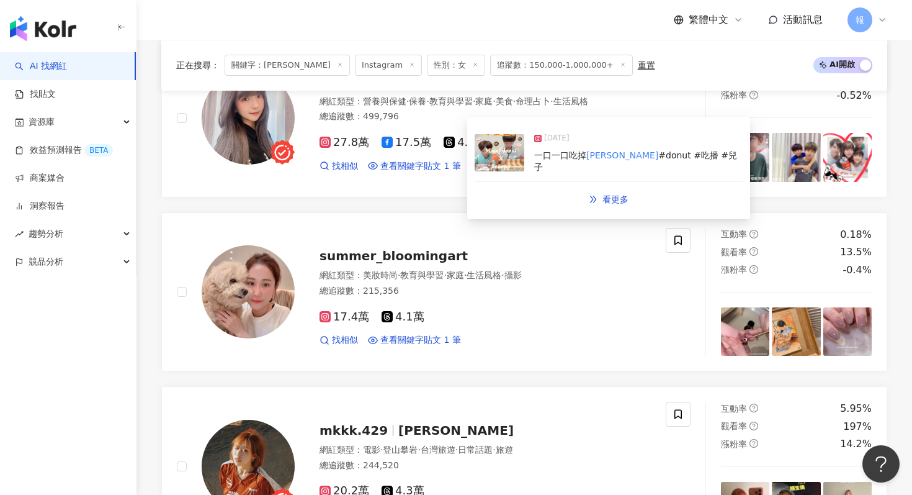
click at [496, 160] on img at bounding box center [500, 152] width 50 height 37
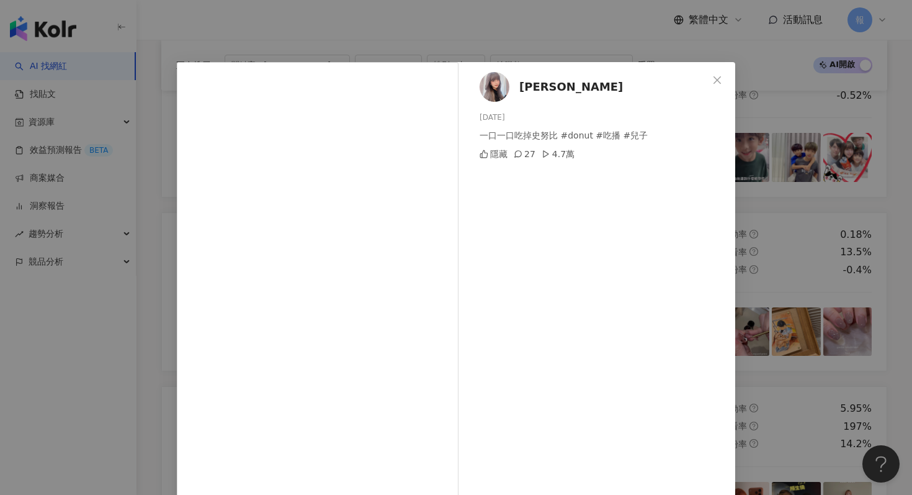
scroll to position [47, 0]
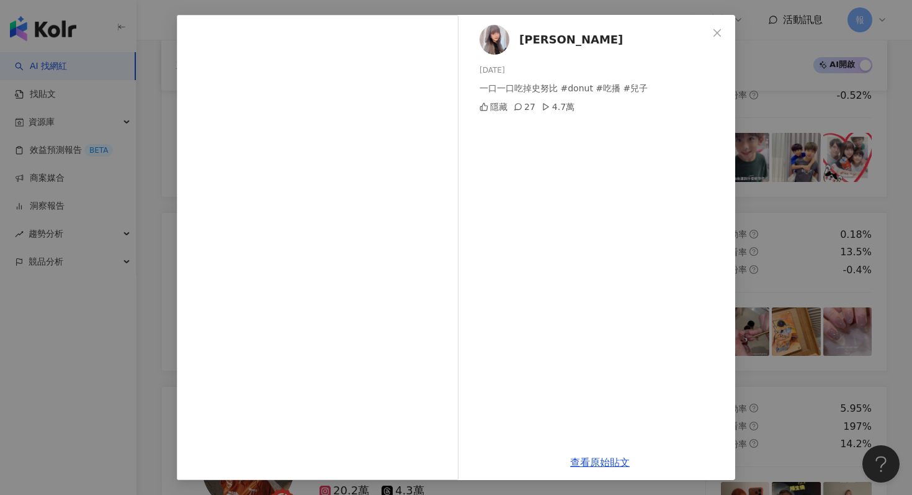
click at [787, 266] on div "[PERSON_NAME][DATE] 一口一口吃掉史努比 #donut #吃播 #兒子 隱藏 27 4.7萬 查看原始貼文" at bounding box center [456, 247] width 912 height 495
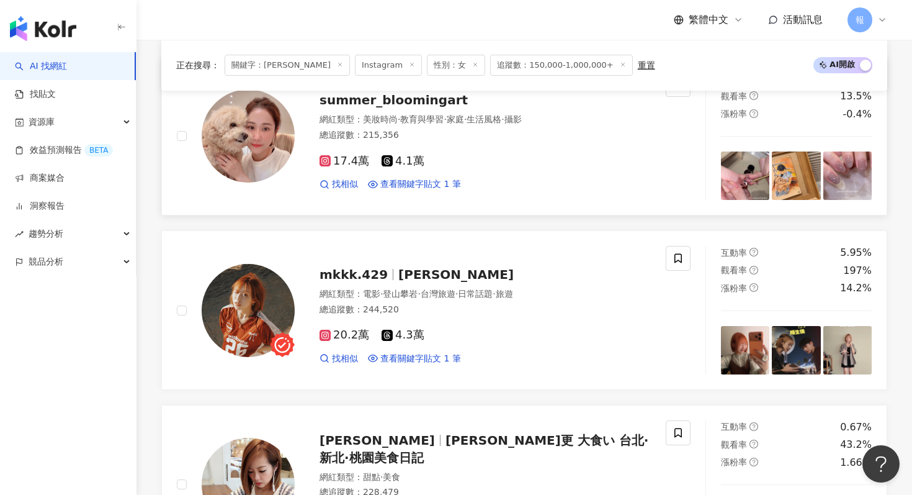
scroll to position [891, 0]
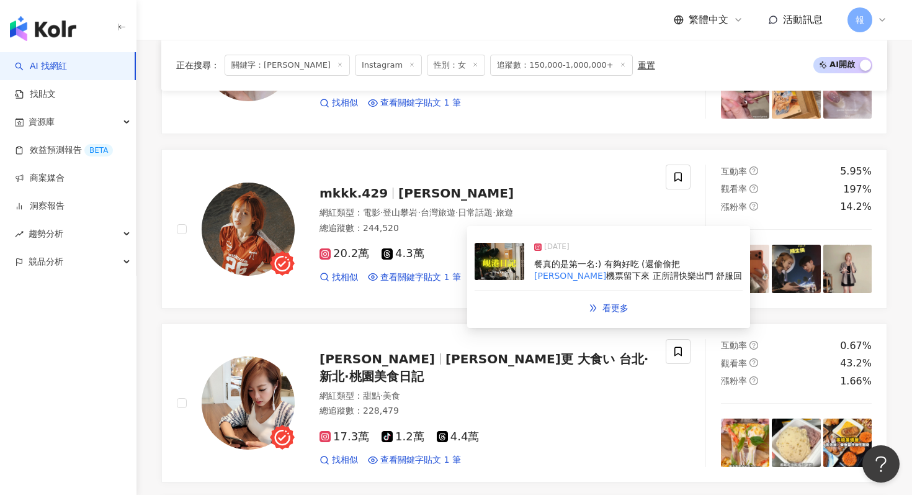
click at [511, 274] on img at bounding box center [500, 261] width 50 height 37
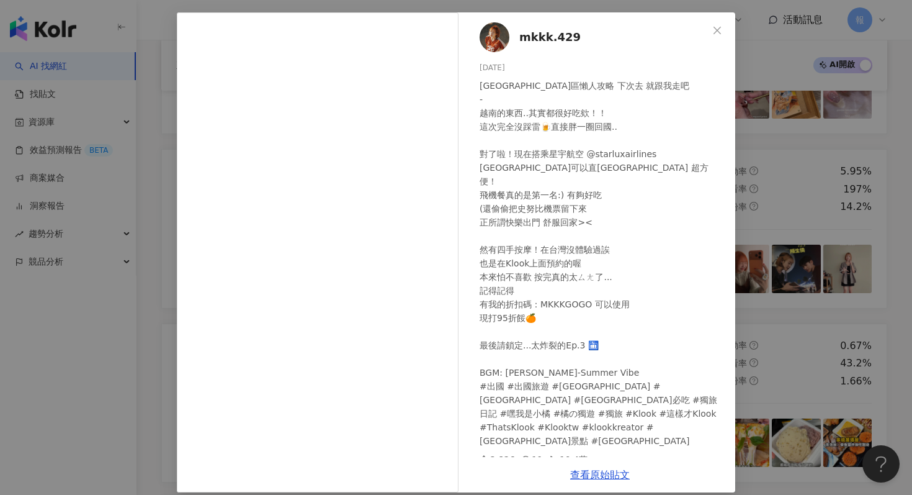
scroll to position [62, 0]
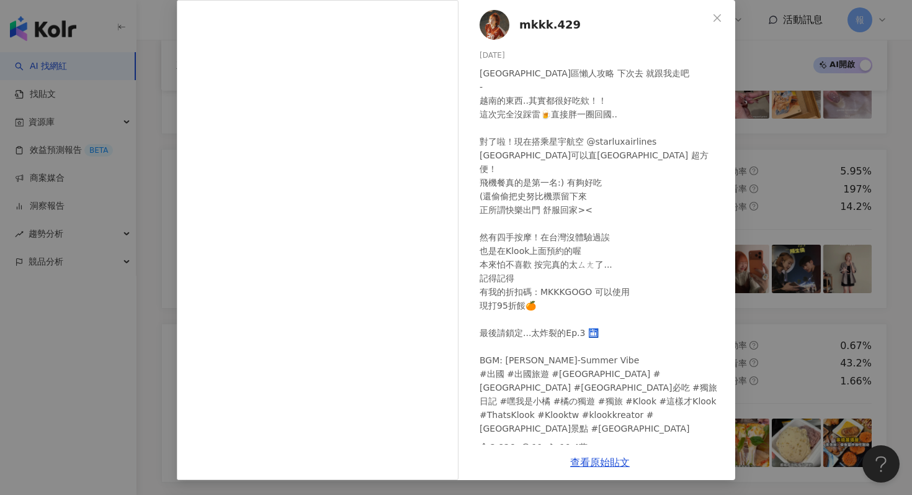
click at [772, 215] on div "mkkk.429 [DATE] [GEOGRAPHIC_DATA]區懶人攻略 下次去 就跟我走吧 - 越南的東西..其實都很好吃欸！！ 這次完全沒踩雷🍺直接胖…" at bounding box center [456, 247] width 912 height 495
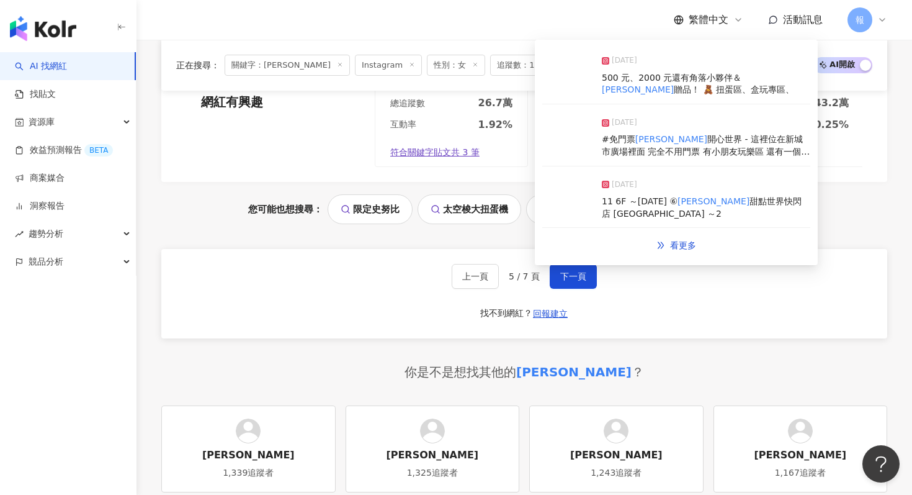
scroll to position [2695, 0]
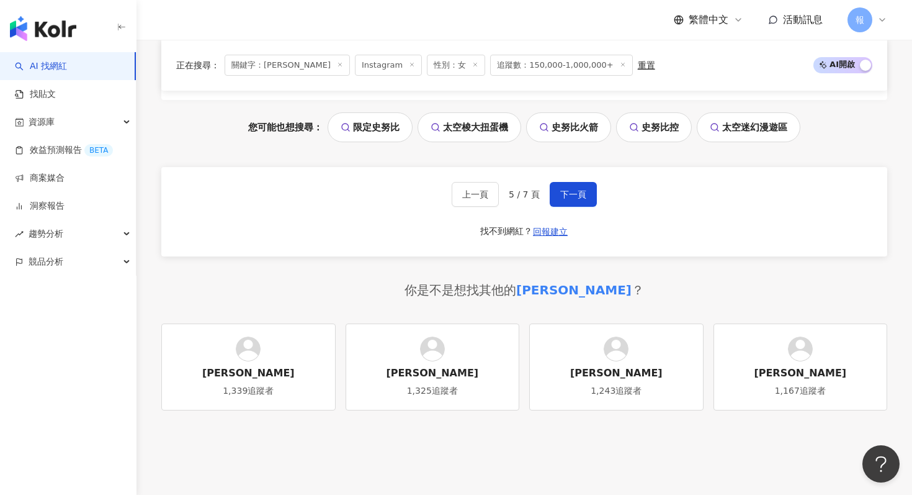
click at [577, 209] on div "上一頁 5 / 7 頁 下一頁 找不到網紅？ 回報建立" at bounding box center [524, 211] width 726 height 89
click at [576, 196] on span "下一頁" at bounding box center [573, 194] width 26 height 10
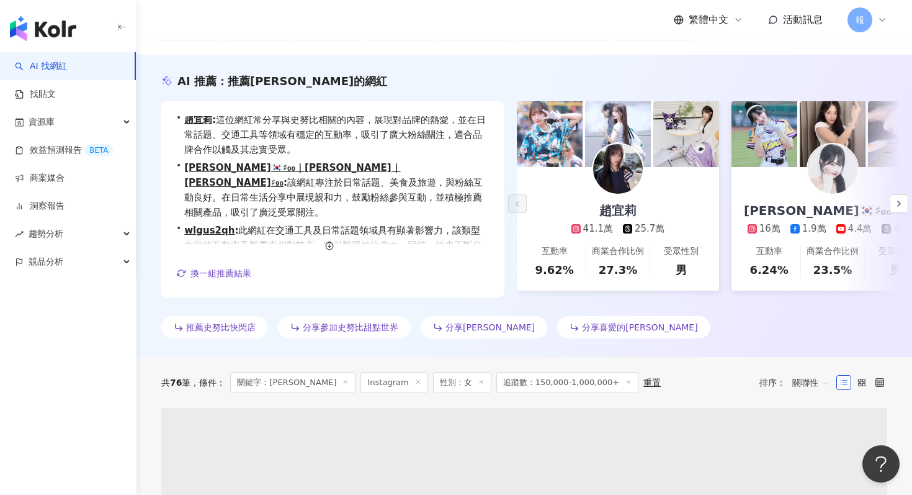
scroll to position [0, 0]
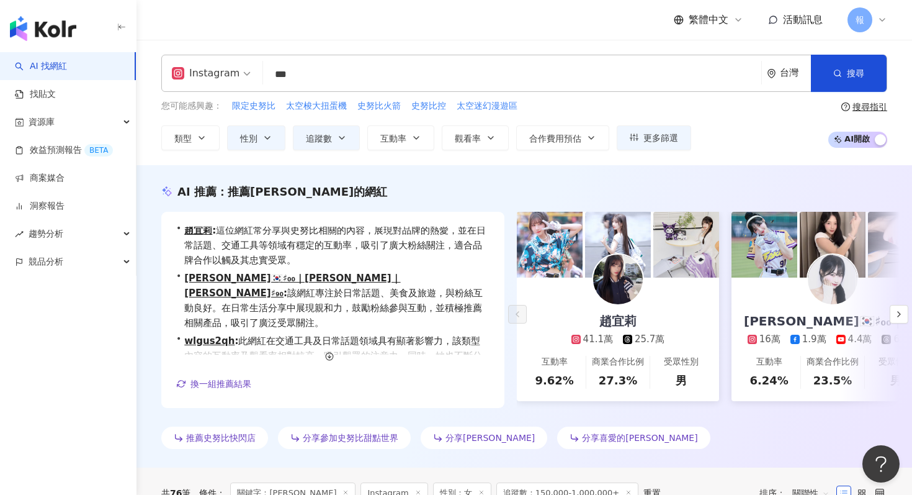
click at [457, 167] on div "AI 推薦 ： 推薦[PERSON_NAME]的網紅 • [PERSON_NAME]: 這位網紅常分享與史努比相關的內容，展現對品牌的熱愛，並在日常話題、交通…" at bounding box center [525, 316] width 776 height 302
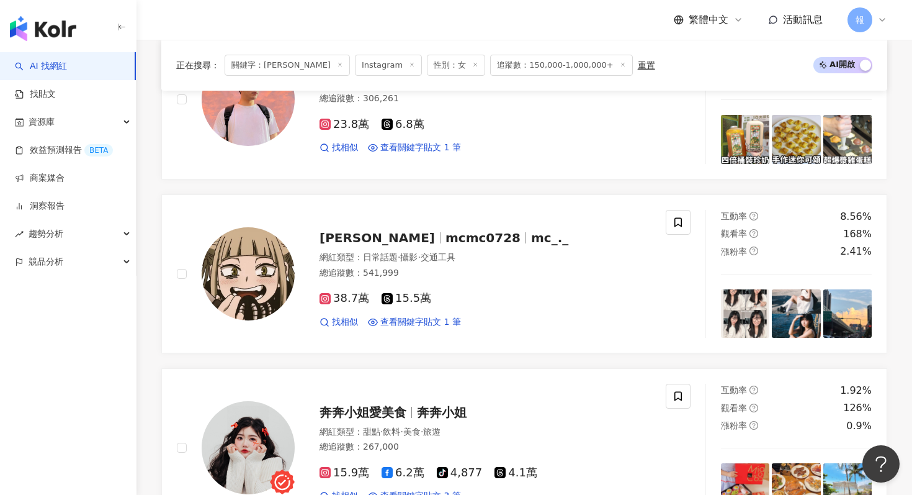
scroll to position [1547, 0]
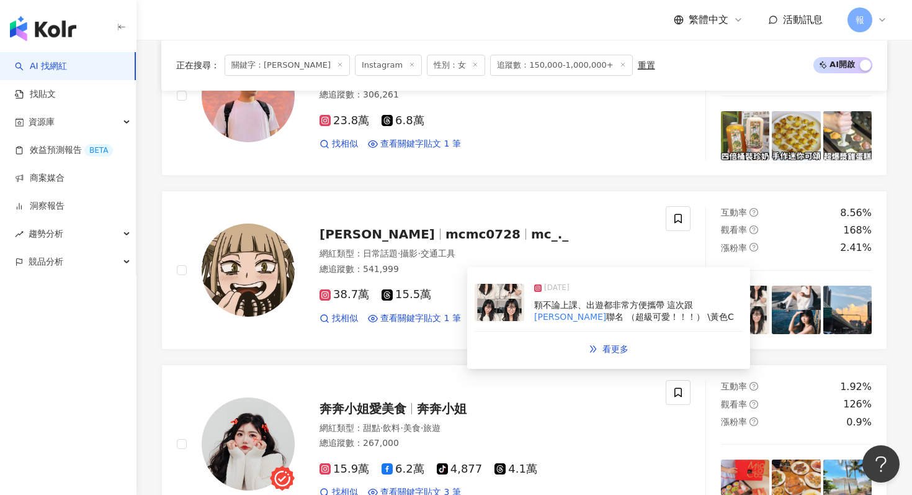
click at [519, 305] on img at bounding box center [500, 302] width 50 height 37
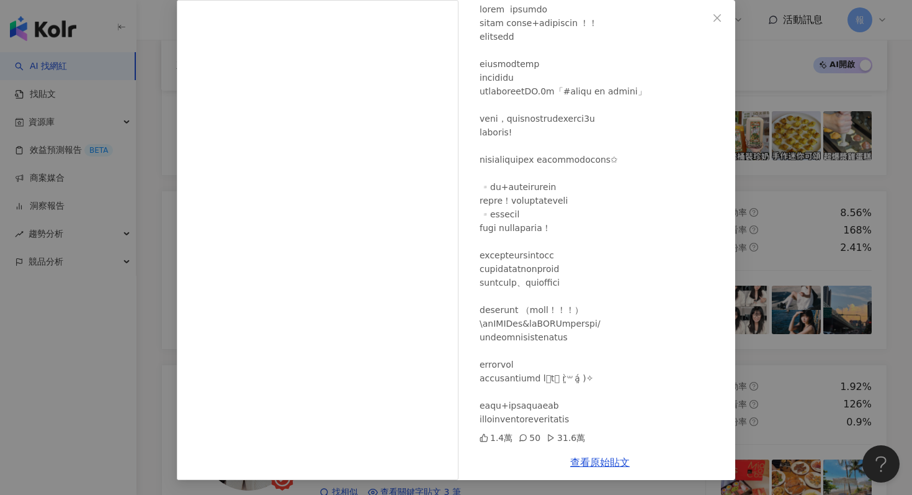
scroll to position [0, 0]
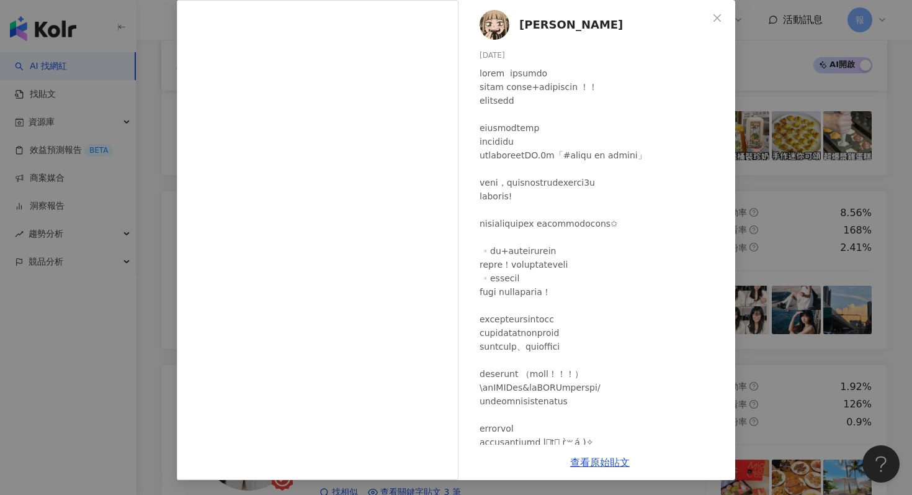
click at [780, 247] on div "[PERSON_NAME] [DATE] 1.4萬 50 31.6萬 查看原始貼文" at bounding box center [456, 247] width 912 height 495
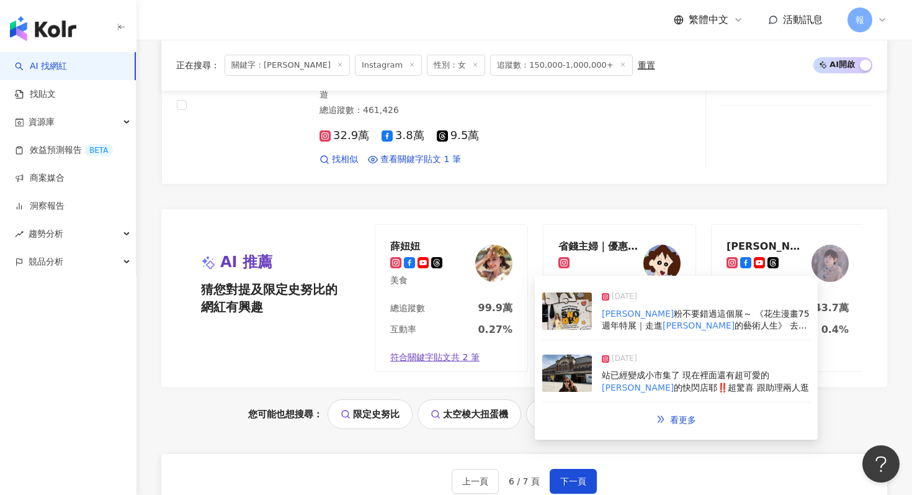
scroll to position [2666, 0]
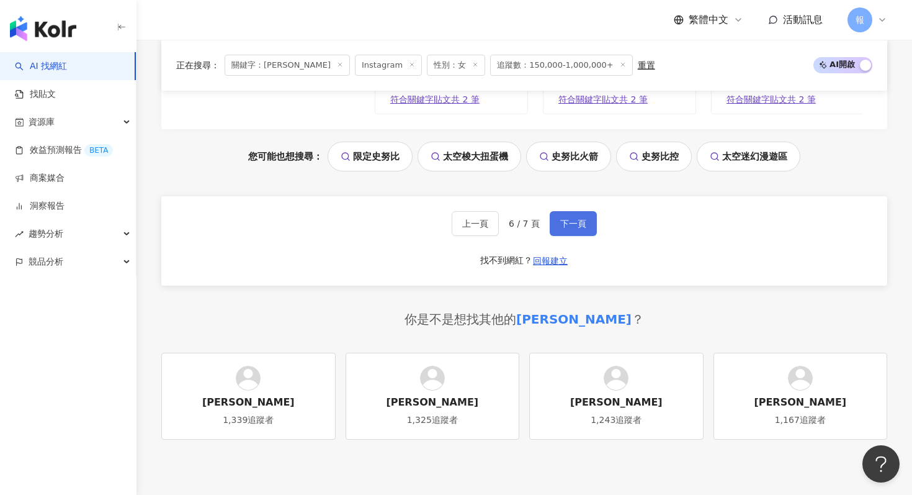
click at [556, 227] on button "下一頁" at bounding box center [573, 223] width 47 height 25
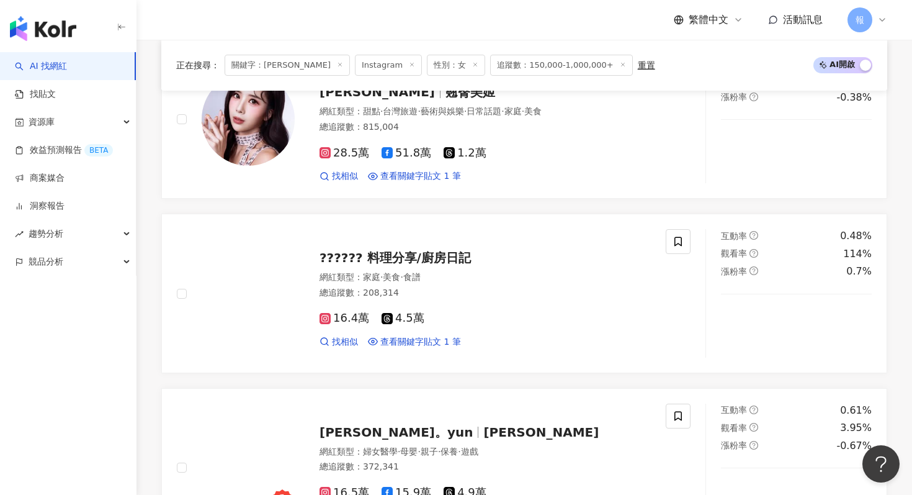
scroll to position [0, 0]
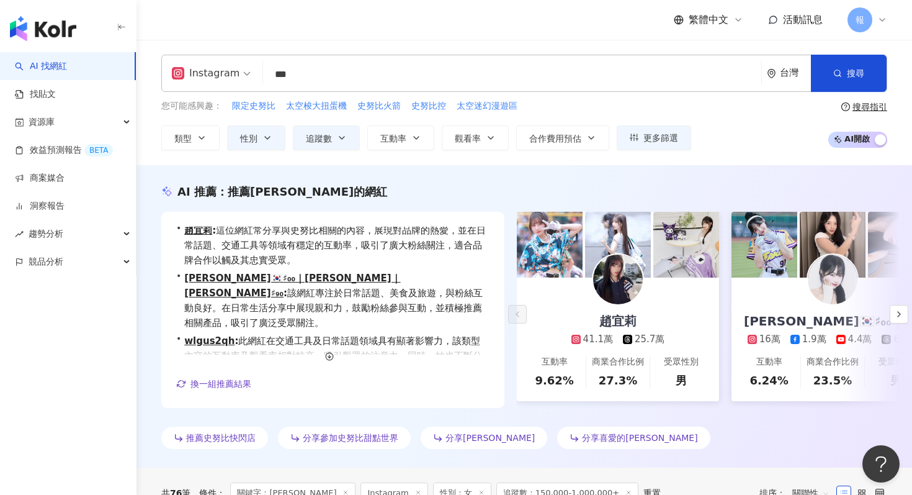
click at [333, 79] on input "***" at bounding box center [512, 75] width 488 height 24
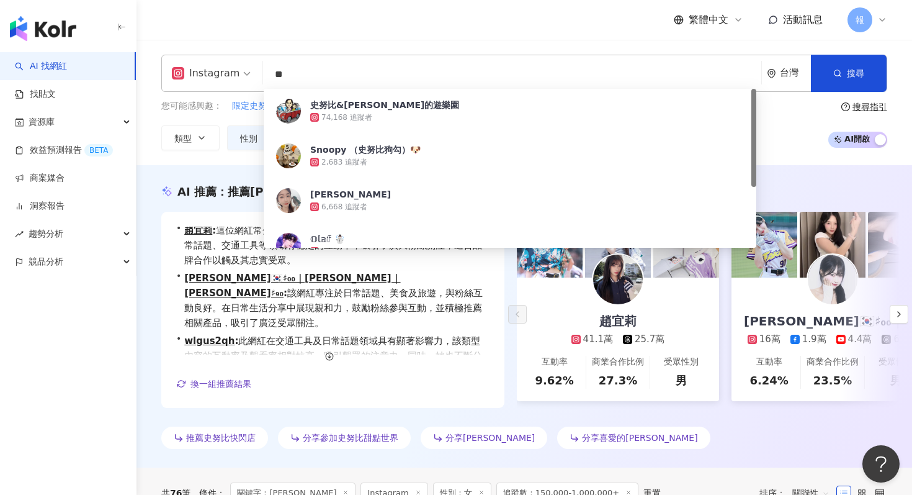
type input "*"
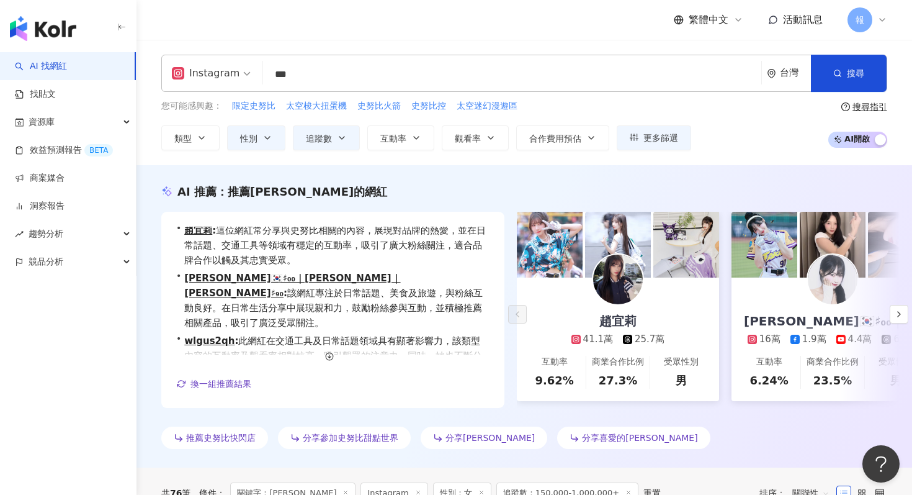
type input "***"
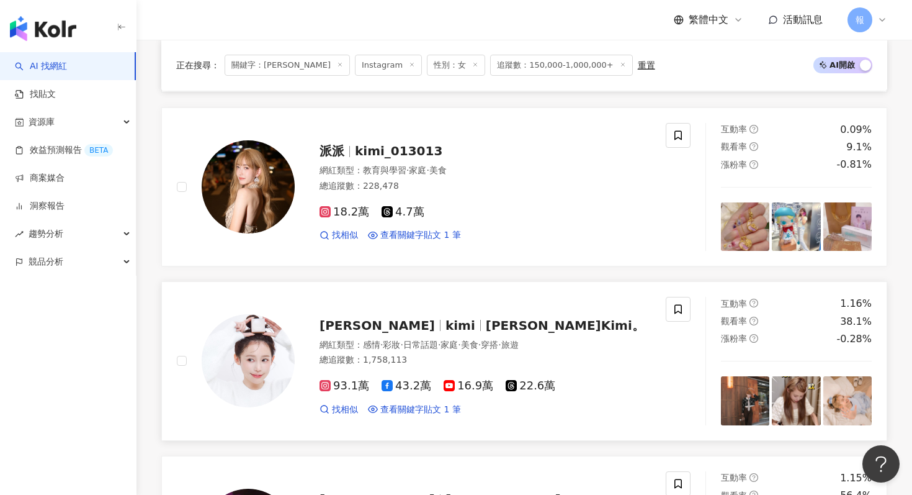
scroll to position [1905, 0]
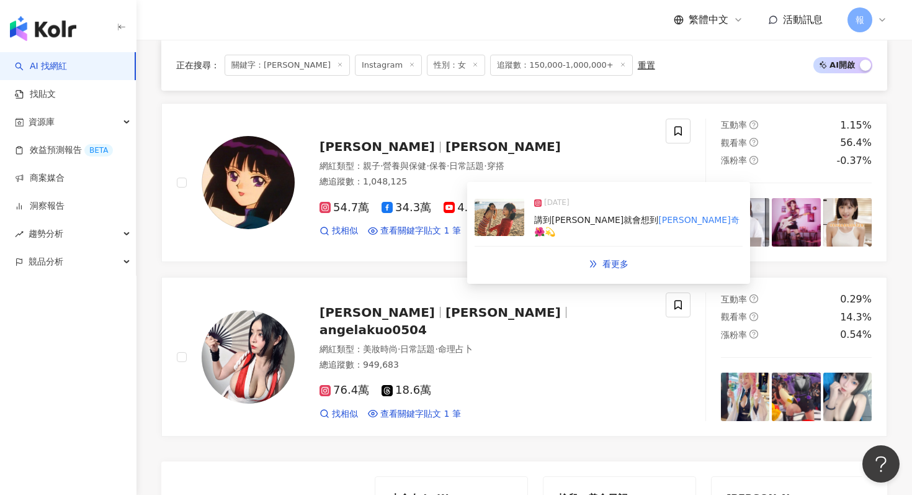
click at [495, 219] on img at bounding box center [500, 217] width 50 height 37
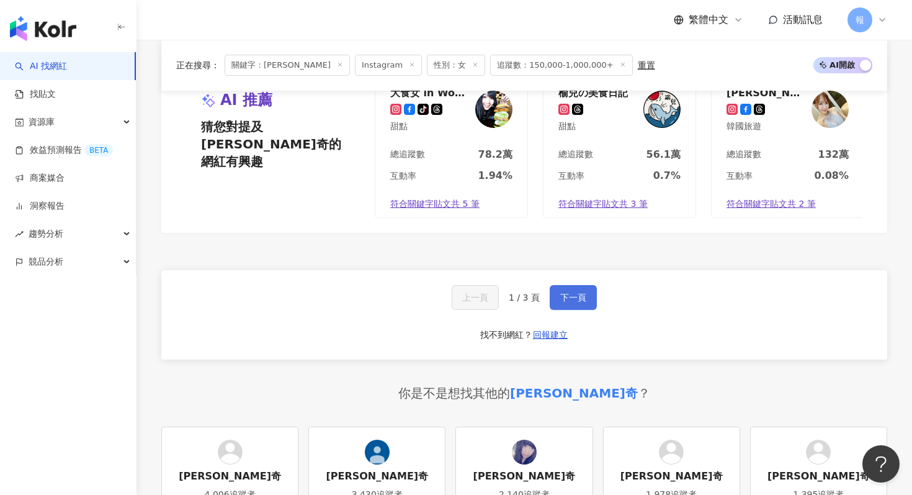
click at [562, 298] on span "下一頁" at bounding box center [573, 297] width 26 height 10
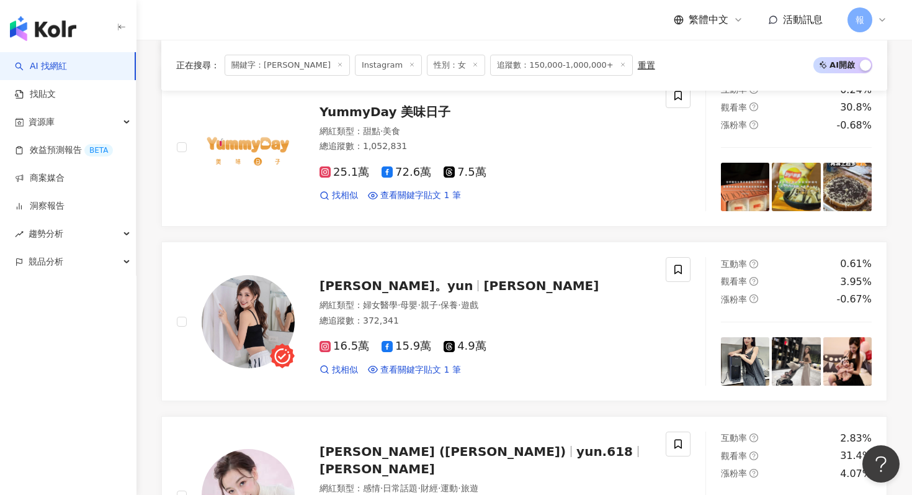
scroll to position [481, 0]
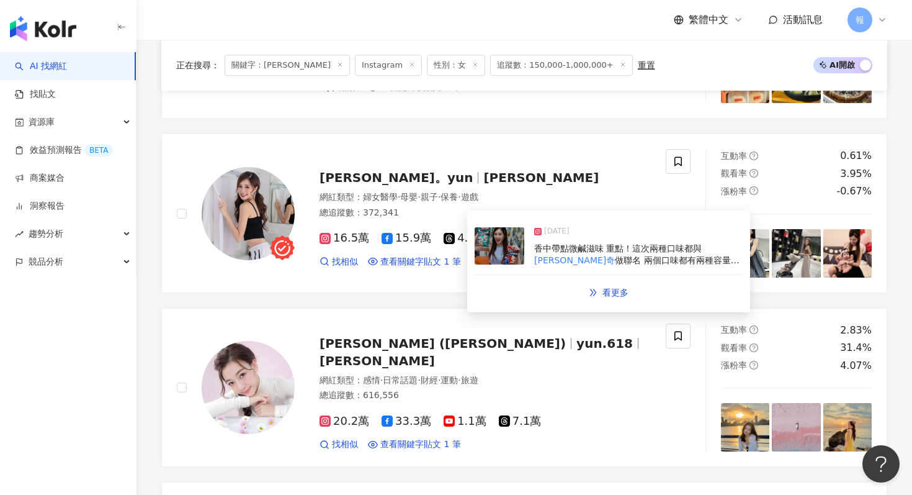
click at [490, 251] on img at bounding box center [500, 245] width 50 height 37
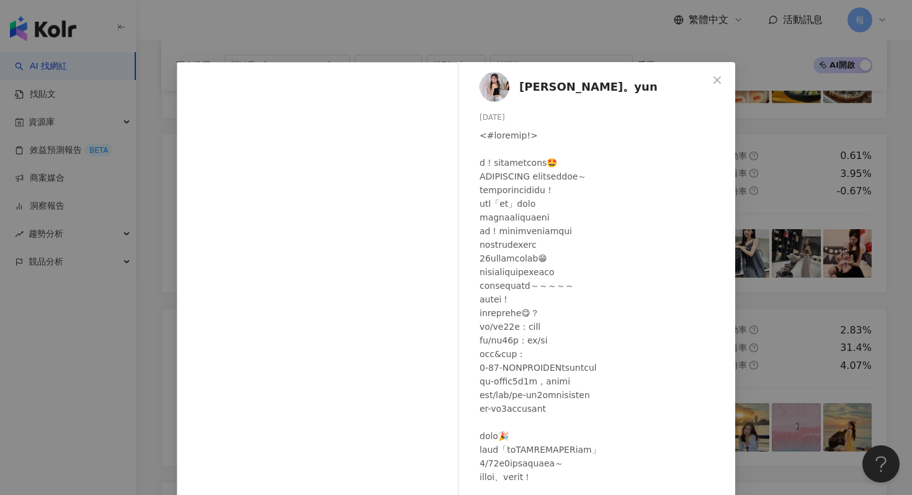
scroll to position [62, 0]
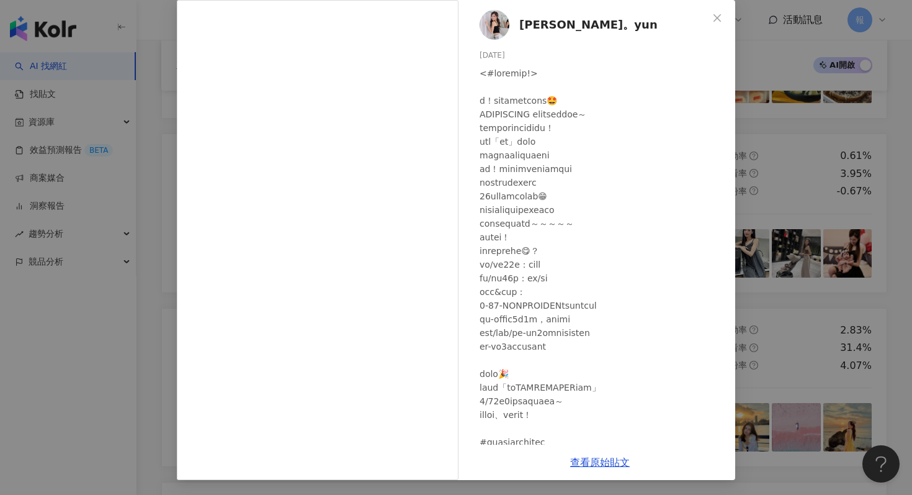
click at [794, 310] on div "[PERSON_NAME]。yun [DATE] 603 29 1.3萬 查看原始貼文" at bounding box center [456, 247] width 912 height 495
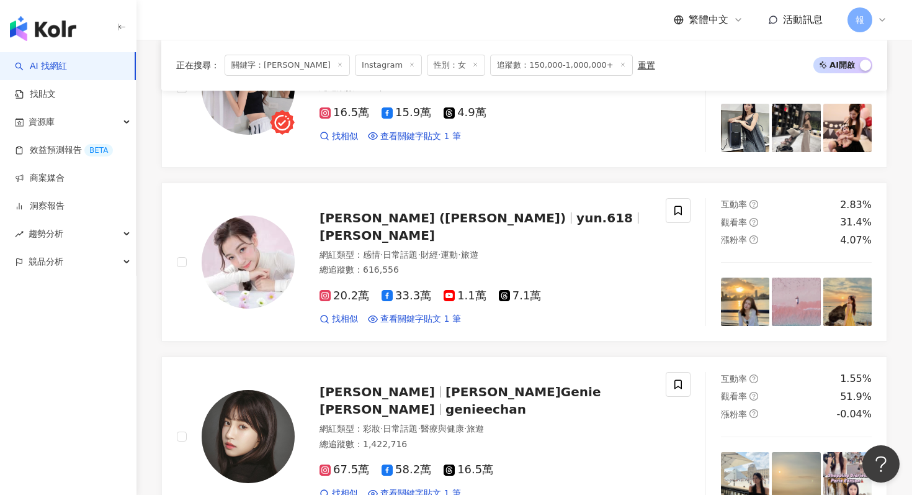
scroll to position [705, 0]
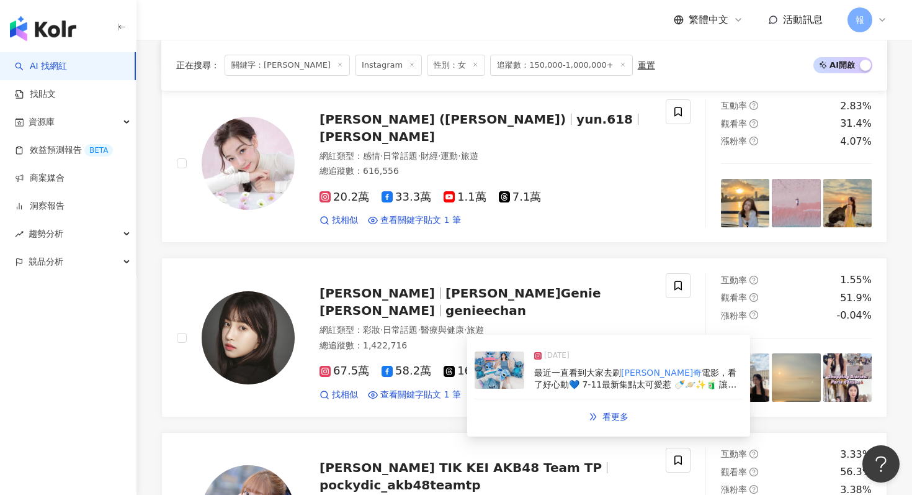
click at [498, 374] on img at bounding box center [500, 369] width 50 height 37
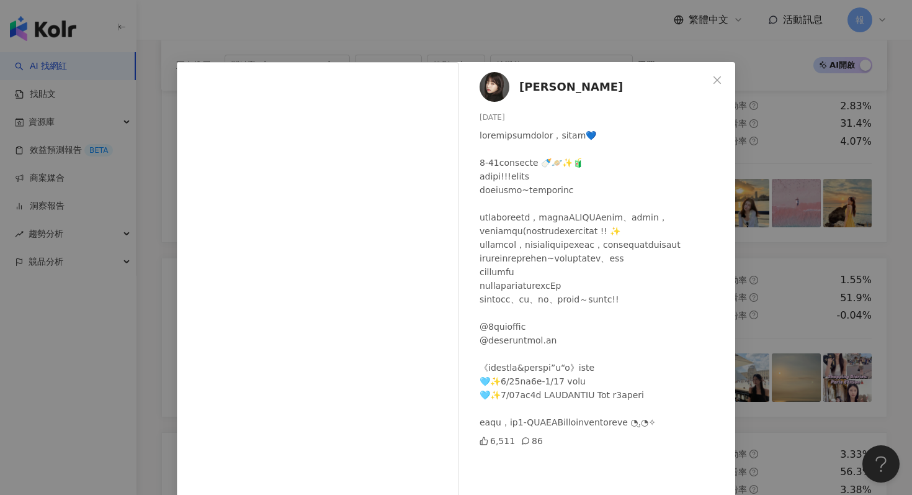
scroll to position [62, 0]
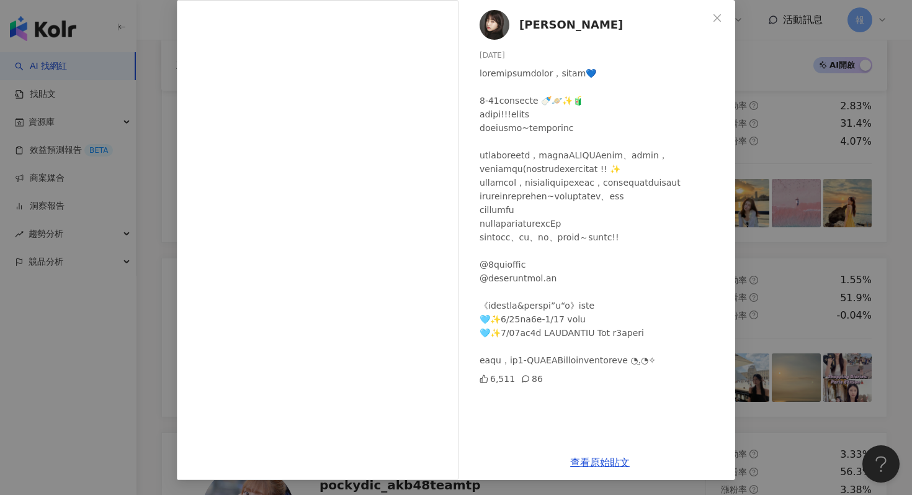
click at [862, 259] on div "[PERSON_NAME][DATE] 6,511 86 查看原始貼文" at bounding box center [456, 247] width 912 height 495
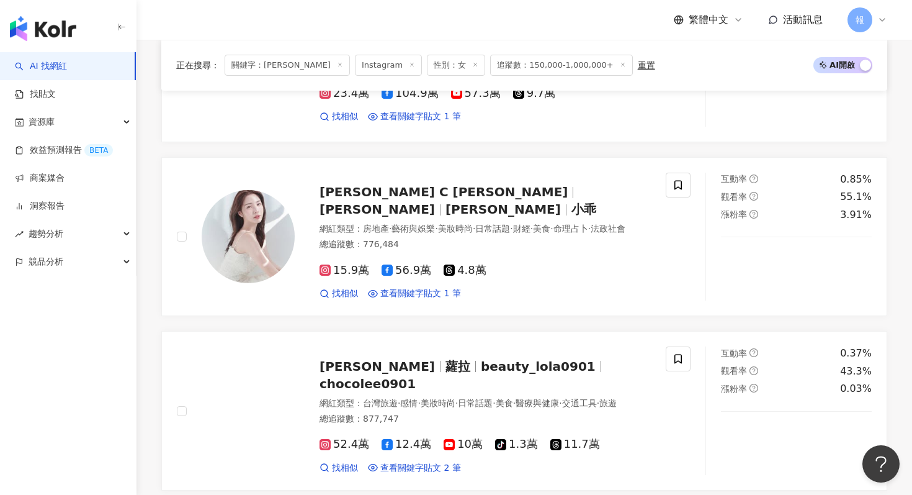
scroll to position [1940, 0]
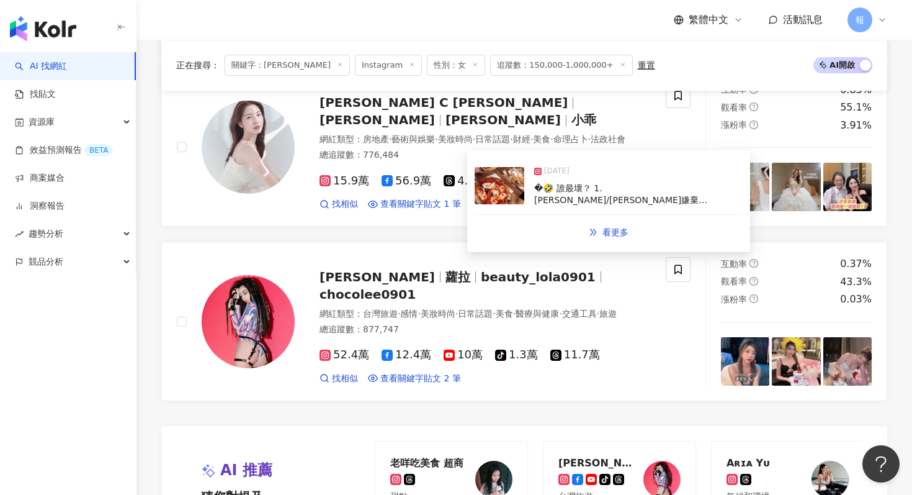
click at [495, 195] on img at bounding box center [500, 185] width 50 height 37
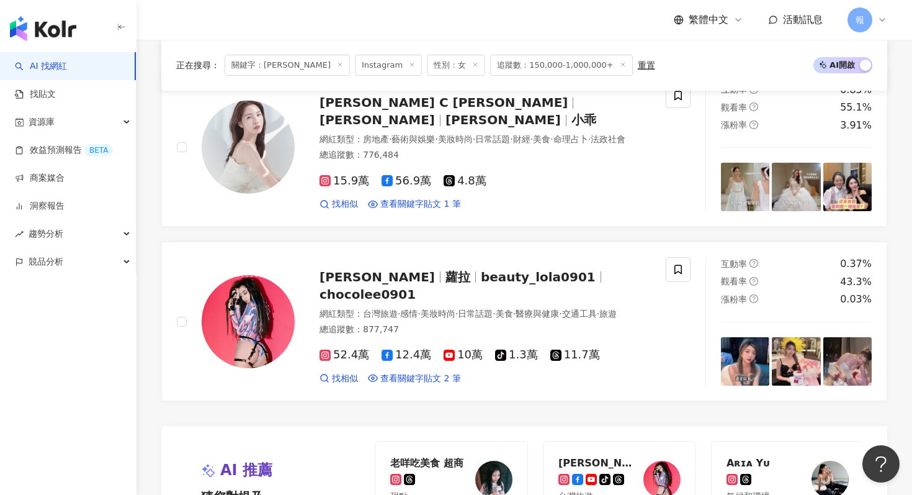
scroll to position [2425, 0]
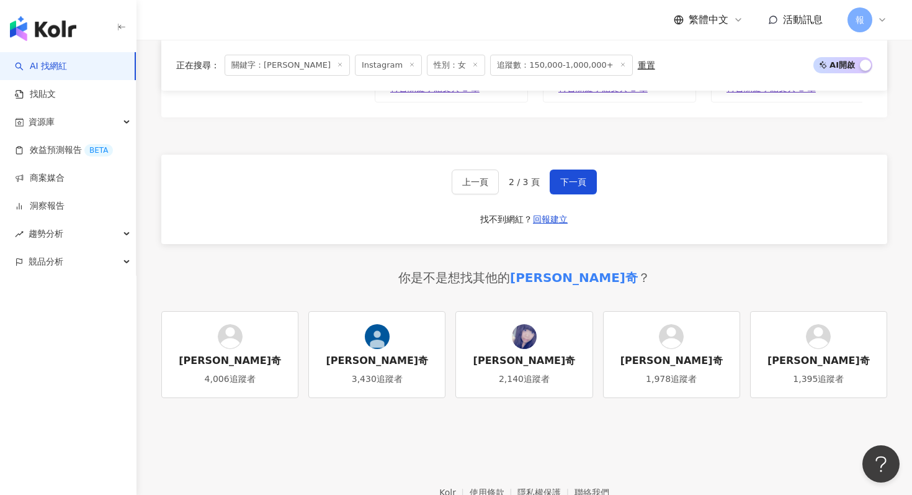
click at [564, 194] on div "上一頁 2 / 3 頁 下一頁 找不到網紅？ 回報建立" at bounding box center [524, 199] width 726 height 89
click at [564, 189] on button "下一頁" at bounding box center [573, 181] width 47 height 25
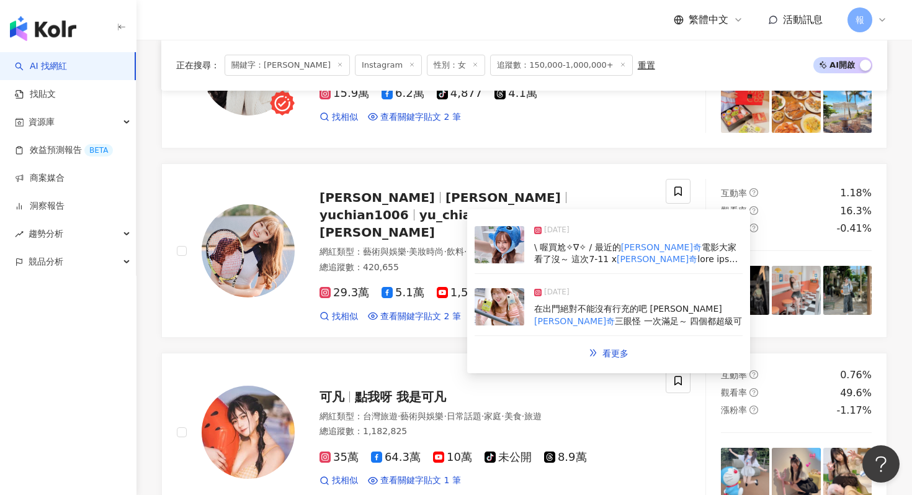
scroll to position [815, 0]
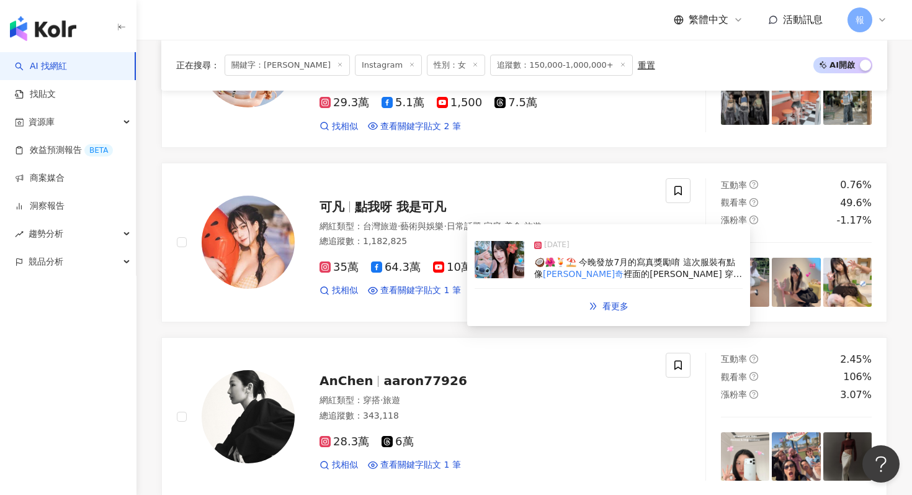
click at [502, 264] on img at bounding box center [500, 259] width 50 height 37
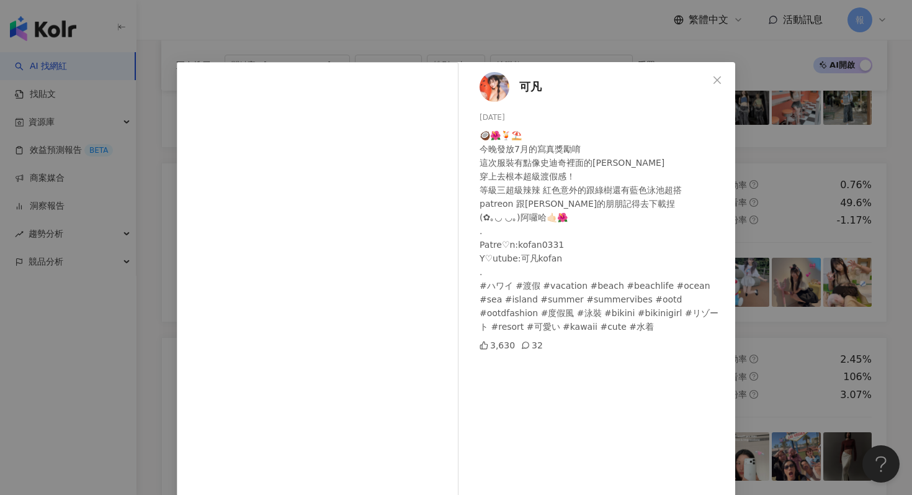
click at [735, 217] on div "可凡 [DATE] 🥥🌺🍹⛱️ 今晚發放7月的寫真獎勵唷 這次服裝有點像史迪奇裡面的[PERSON_NAME] 穿上去根本超級渡假感！ 等級三超級辣辣 紅色意…" at bounding box center [456, 247] width 912 height 495
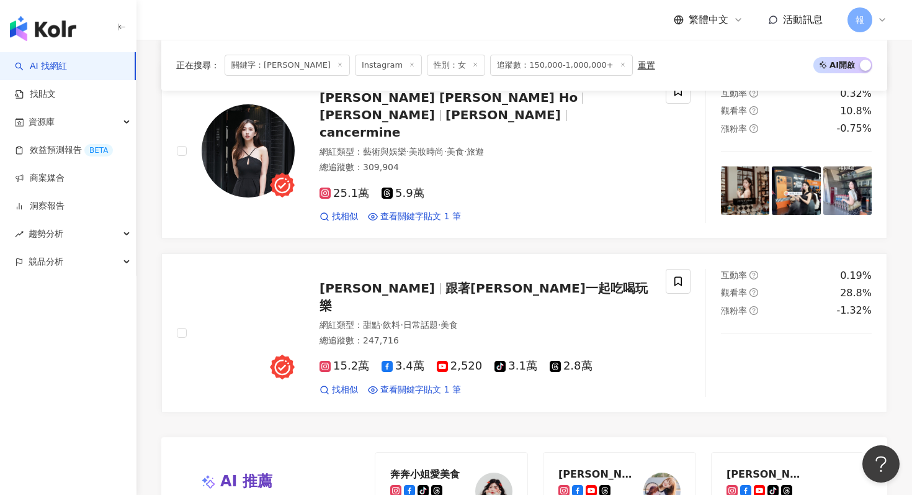
scroll to position [1563, 0]
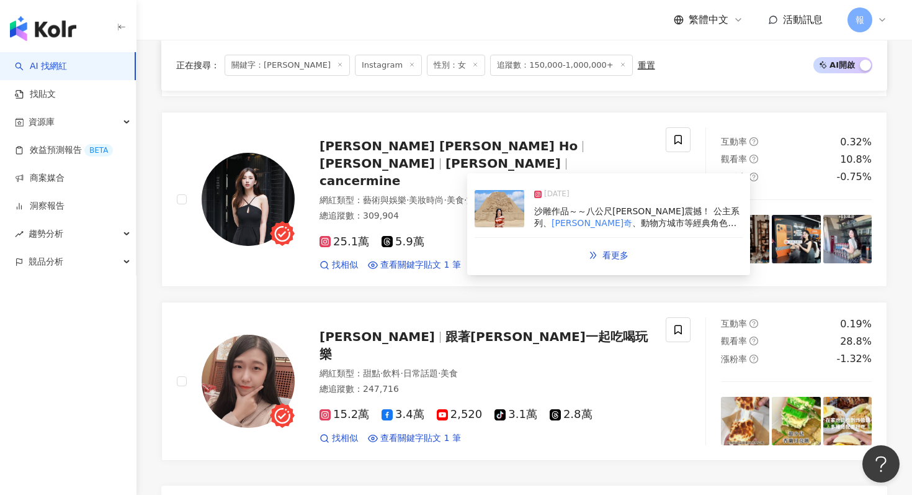
click at [518, 202] on img at bounding box center [500, 208] width 50 height 37
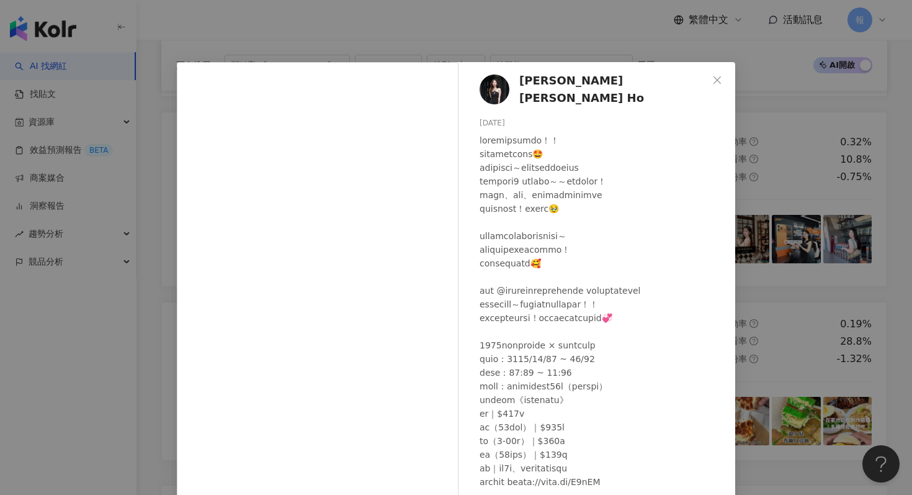
scroll to position [85, 0]
